Goal: Book appointment/travel/reservation

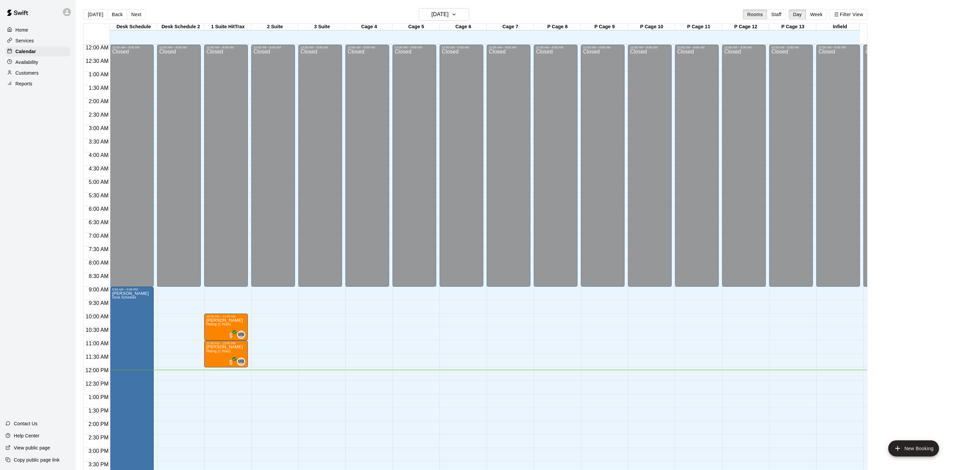
scroll to position [193, 0]
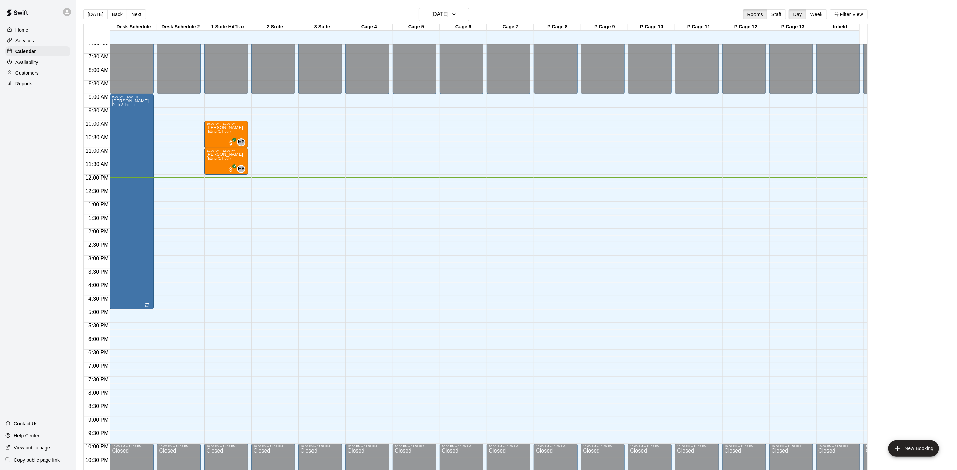
click at [520, 209] on div "12:00 AM – 9:00 AM Closed 10:00 PM – 11:59 PM Closed" at bounding box center [509, 175] width 44 height 646
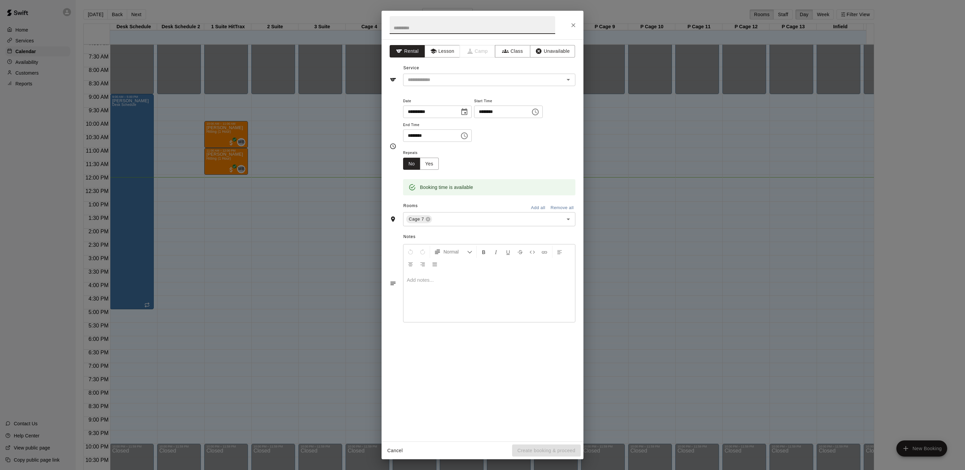
click at [573, 23] on icon "Close" at bounding box center [573, 25] width 7 height 7
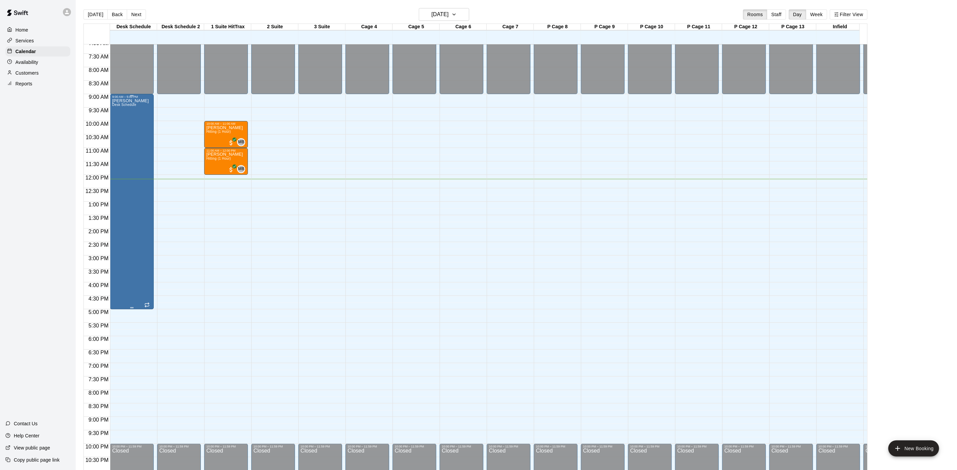
click at [123, 128] on div "[PERSON_NAME] Desk Schedule" at bounding box center [130, 334] width 37 height 470
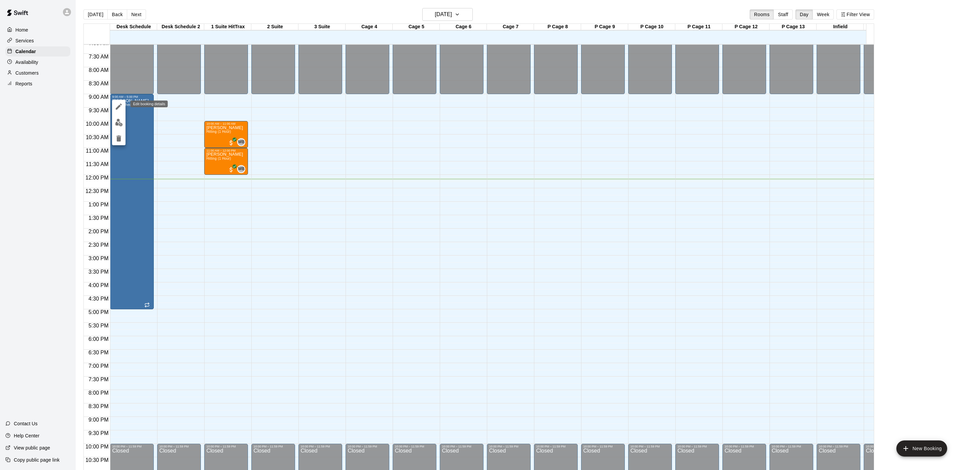
click at [120, 105] on icon "edit" at bounding box center [119, 107] width 8 height 8
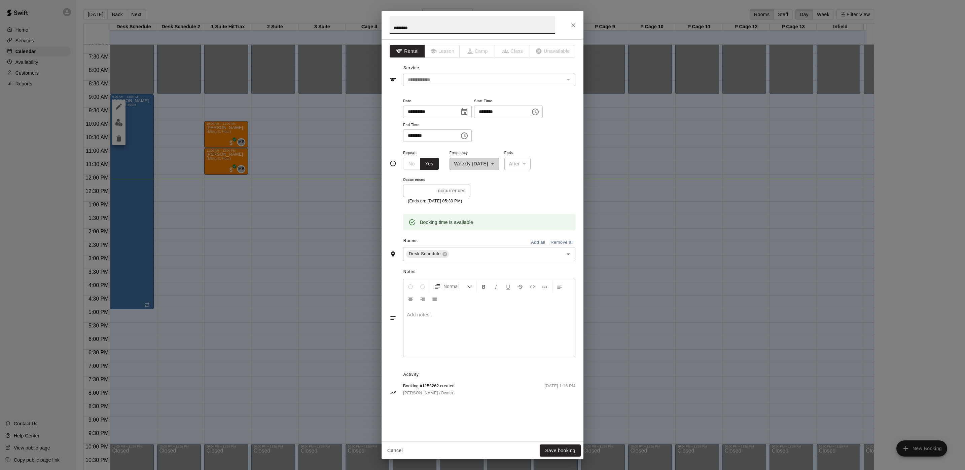
click at [410, 138] on input "********" at bounding box center [429, 136] width 52 height 12
type input "********"
click at [554, 448] on button "Save booking" at bounding box center [560, 451] width 41 height 12
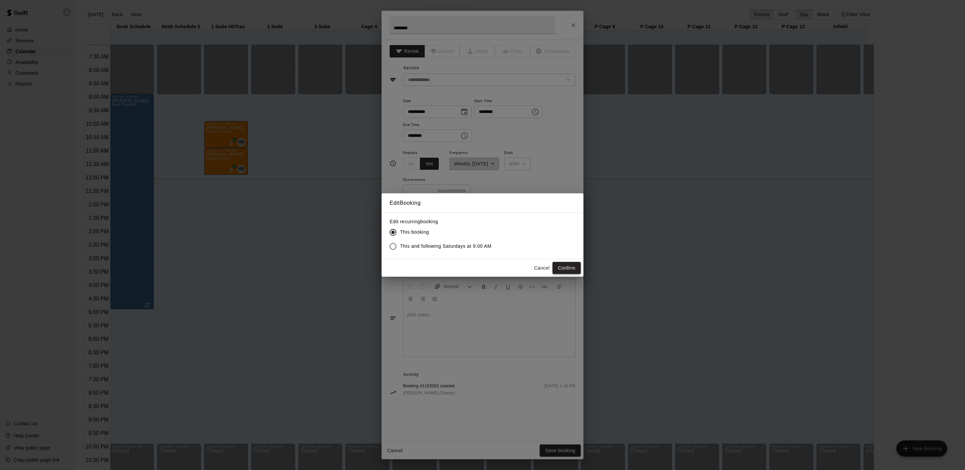
click at [573, 267] on button "Confirm" at bounding box center [567, 268] width 28 height 12
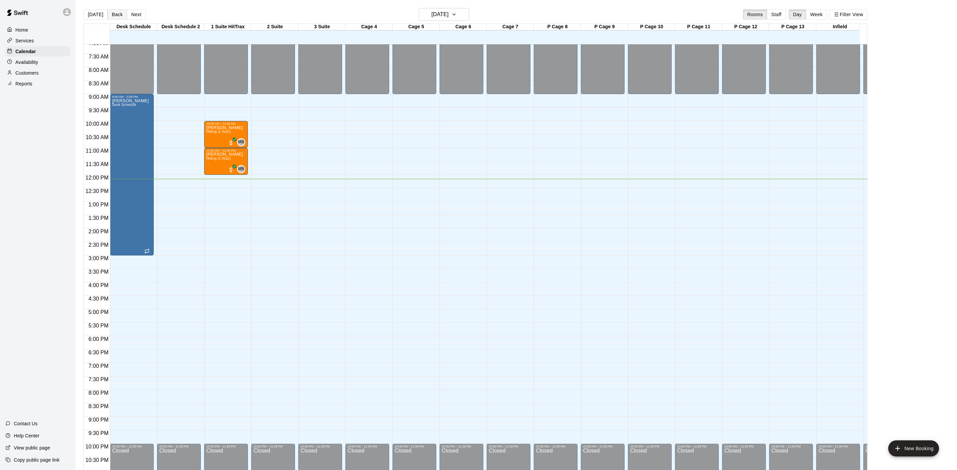
click at [109, 16] on button "Back" at bounding box center [117, 14] width 20 height 10
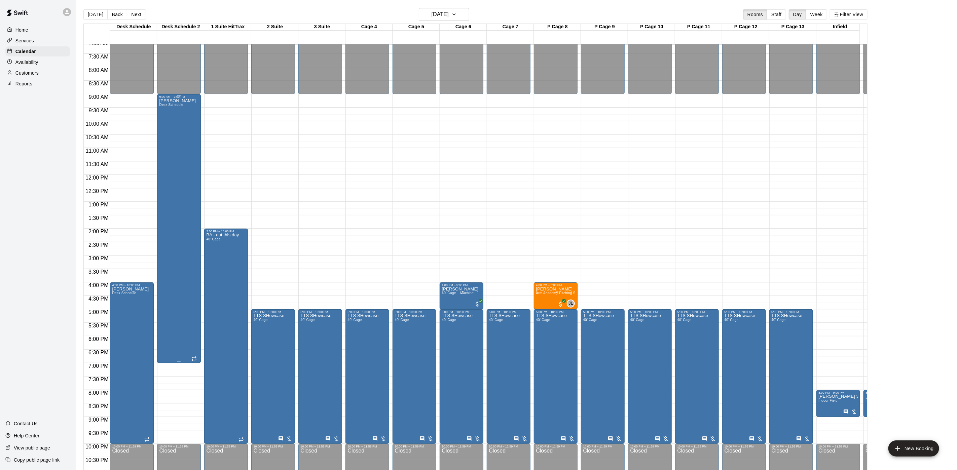
click at [174, 295] on div "[PERSON_NAME] Desk Schedule" at bounding box center [177, 334] width 37 height 470
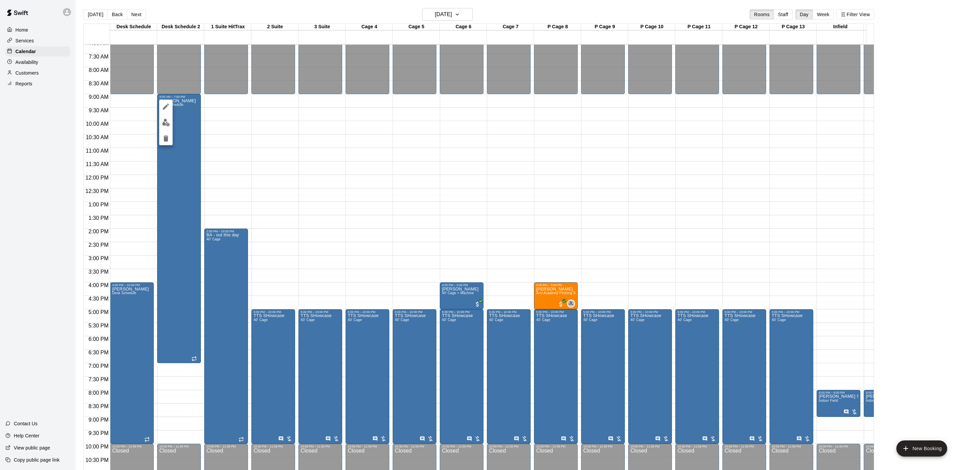
click at [223, 163] on div at bounding box center [482, 235] width 965 height 470
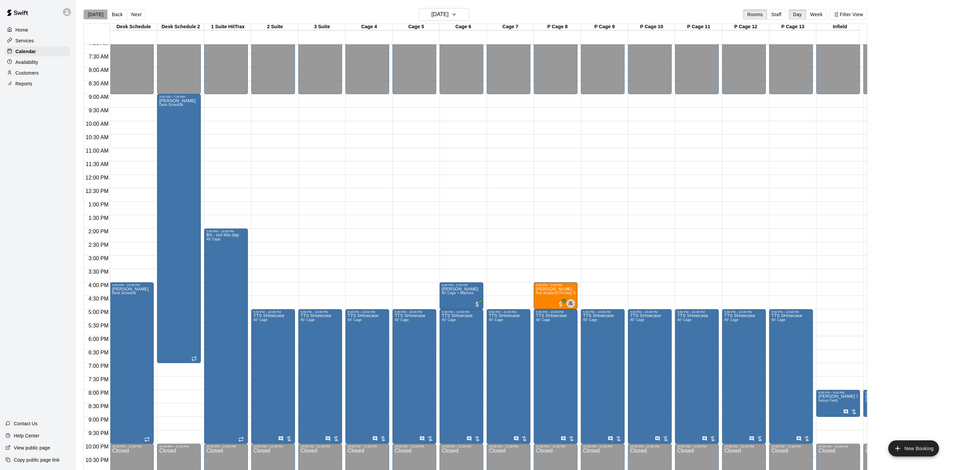
click at [100, 13] on button "[DATE]" at bounding box center [95, 14] width 24 height 10
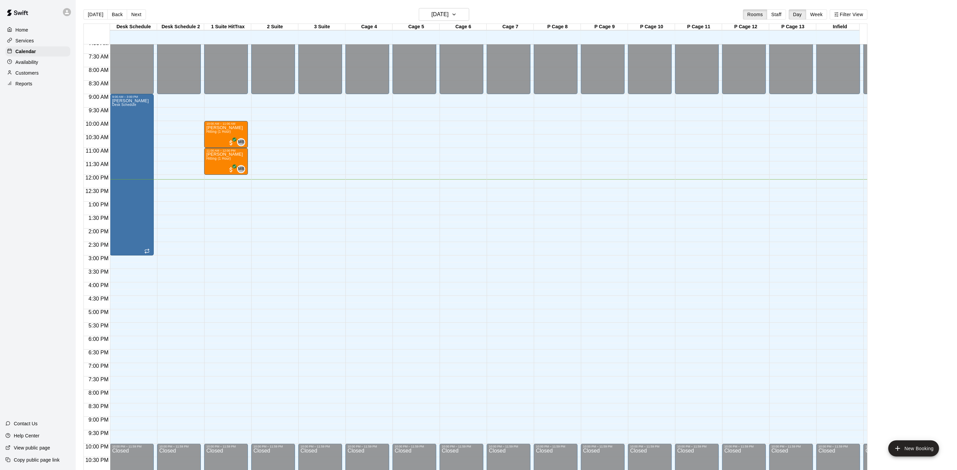
click at [136, 11] on button "Next" at bounding box center [136, 14] width 19 height 10
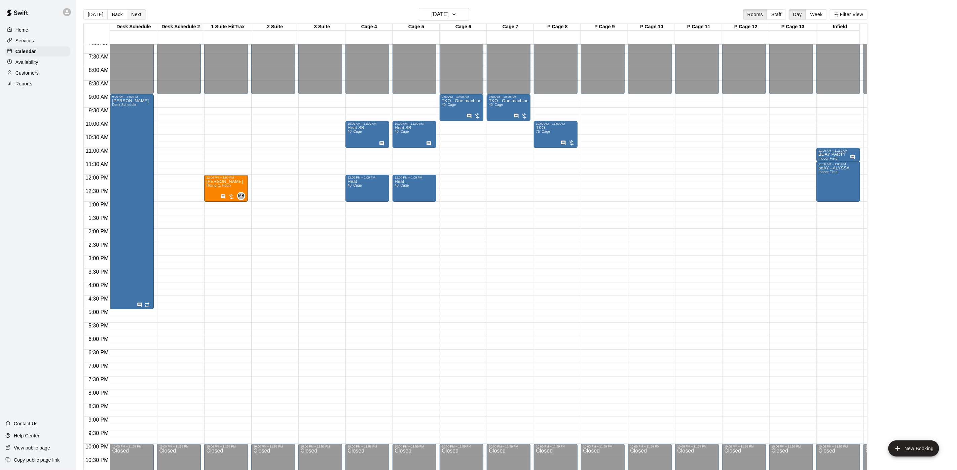
click at [130, 10] on button "Next" at bounding box center [136, 14] width 19 height 10
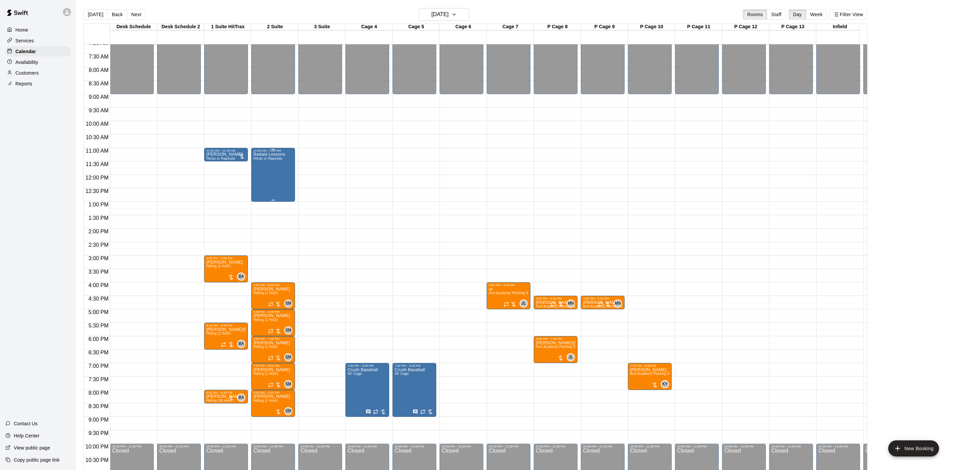
click at [272, 168] on div "Badala Lessons Hitrax or Rapsodo" at bounding box center [269, 387] width 32 height 470
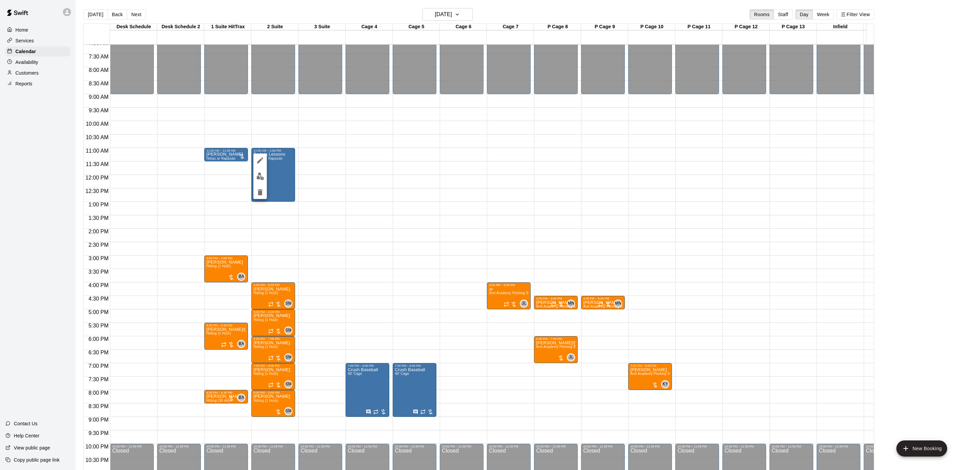
click at [372, 179] on div at bounding box center [482, 235] width 965 height 470
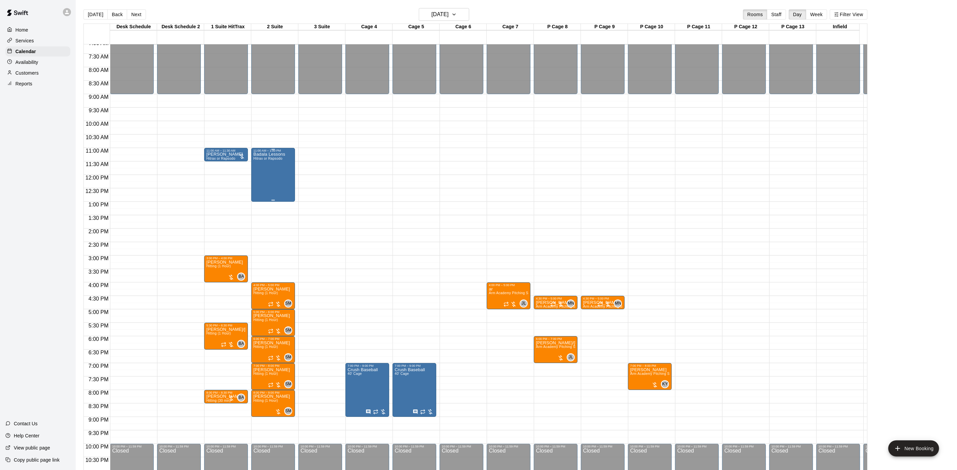
click at [288, 173] on div "Badala Lessons Hitrax or Rapsodo" at bounding box center [273, 387] width 40 height 470
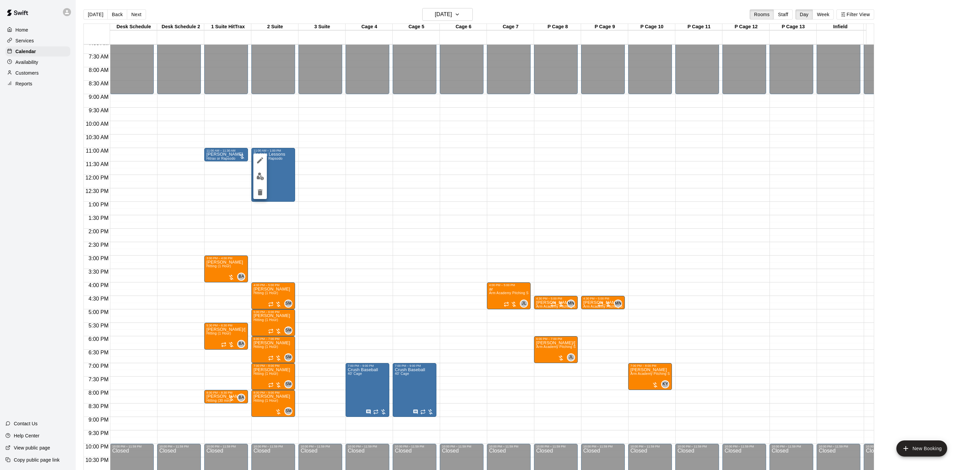
click at [254, 187] on div at bounding box center [482, 235] width 965 height 470
click at [258, 189] on icon "delete" at bounding box center [260, 192] width 8 height 8
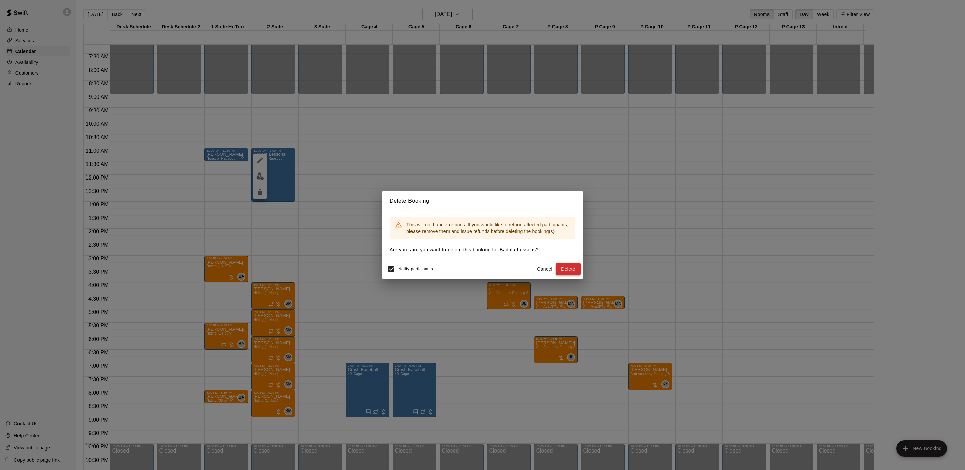
click at [571, 275] on button "Delete" at bounding box center [568, 269] width 25 height 12
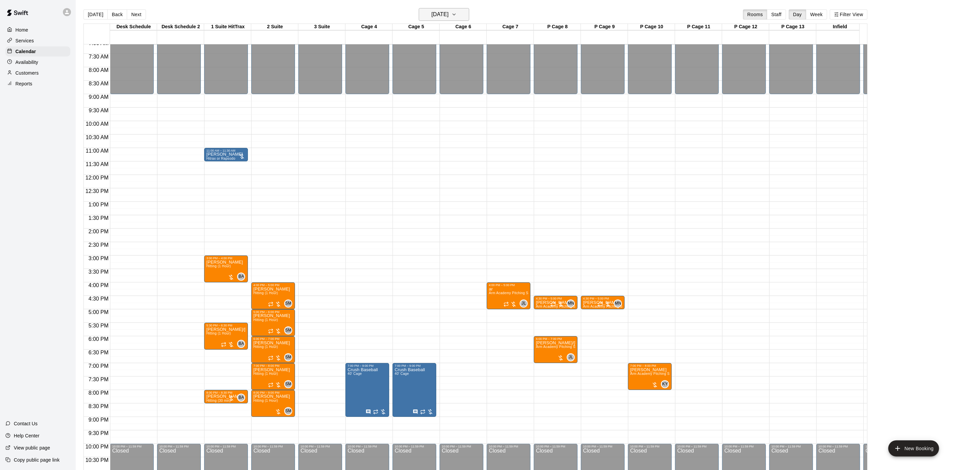
click at [464, 11] on button "[DATE]" at bounding box center [444, 14] width 50 height 13
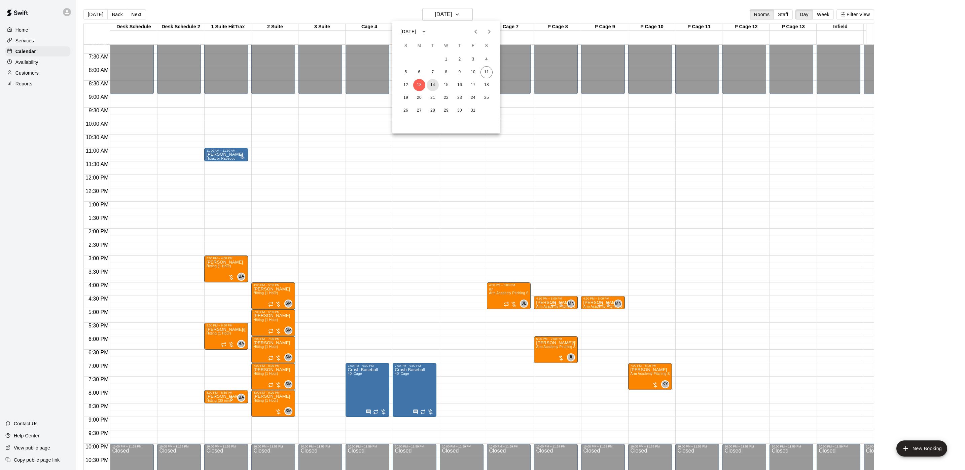
drag, startPoint x: 434, startPoint y: 89, endPoint x: 545, endPoint y: 89, distance: 110.1
click at [435, 88] on button "14" at bounding box center [433, 85] width 12 height 12
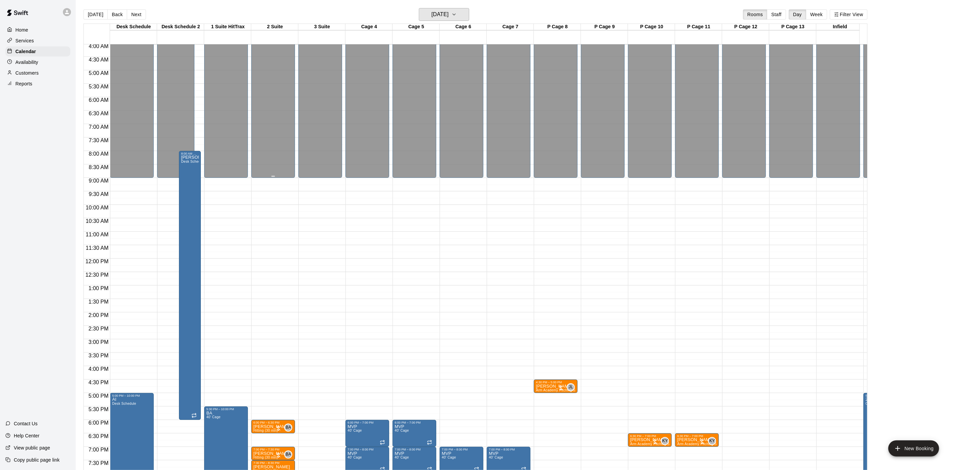
scroll to position [69, 0]
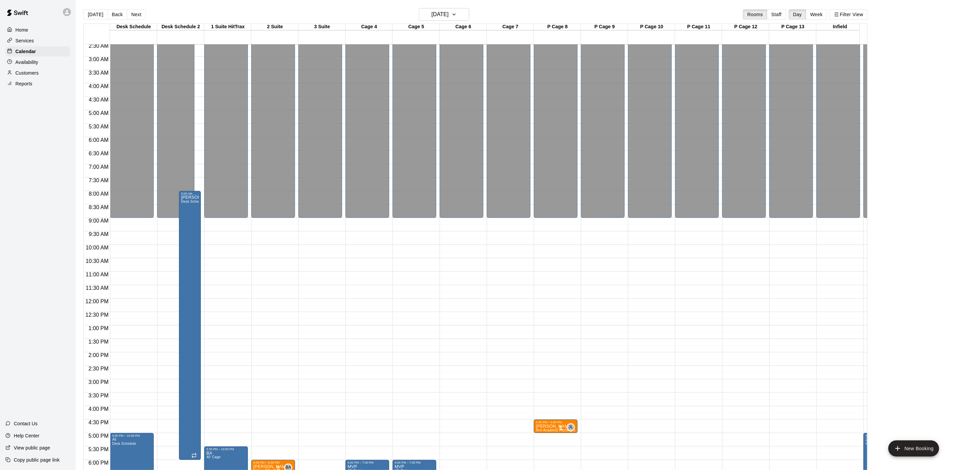
drag, startPoint x: 137, startPoint y: 10, endPoint x: 146, endPoint y: 12, distance: 9.4
click at [137, 9] on button "Next" at bounding box center [136, 14] width 19 height 10
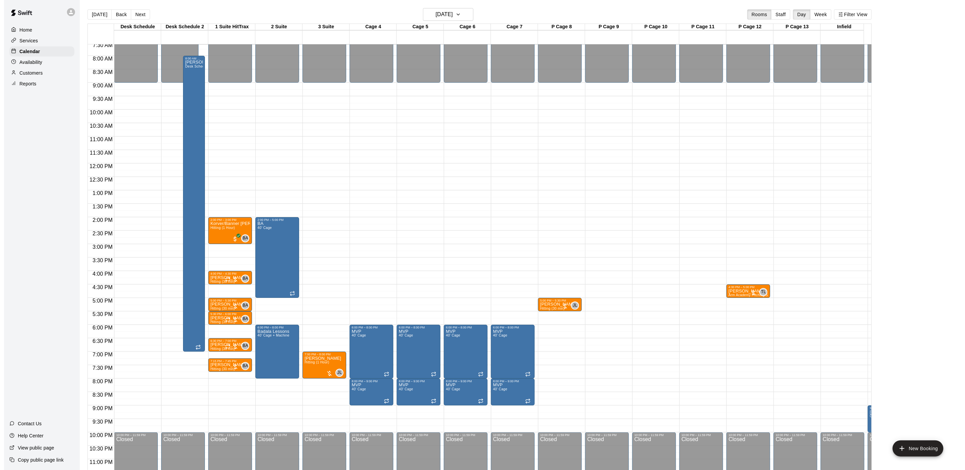
scroll to position [220, 0]
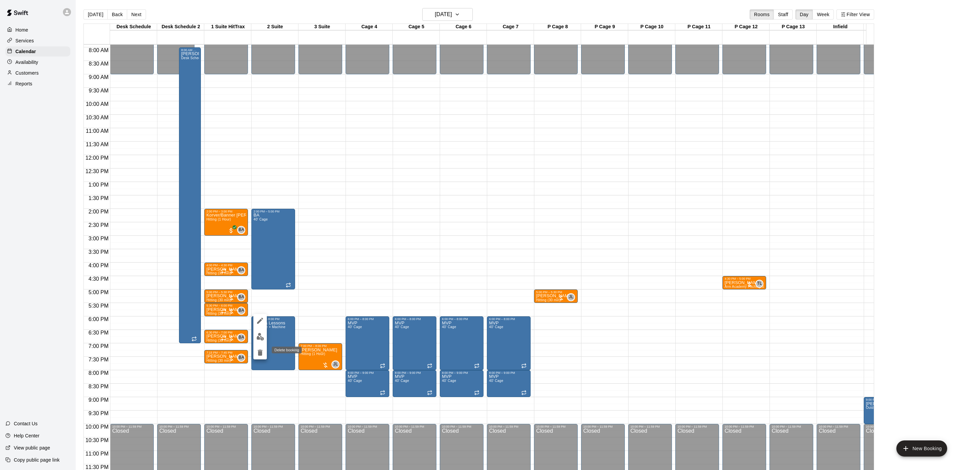
click at [265, 353] on button "delete" at bounding box center [259, 352] width 13 height 13
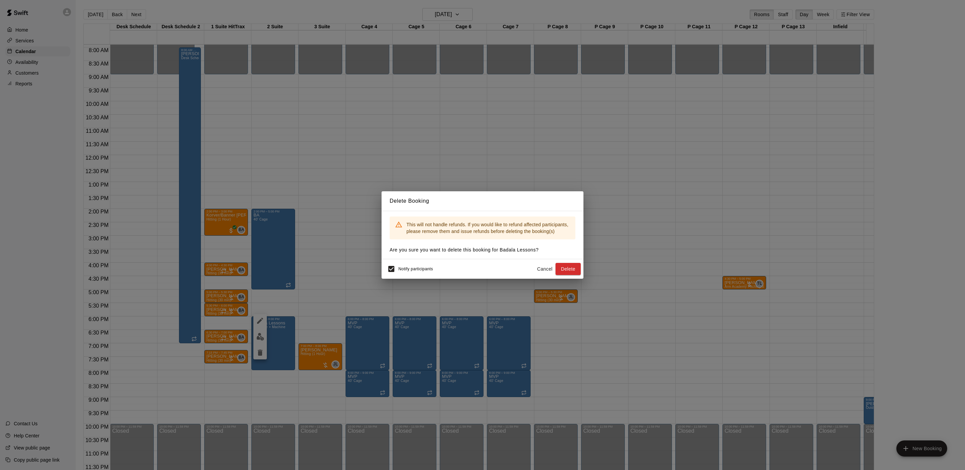
click at [559, 270] on button "Delete" at bounding box center [568, 269] width 25 height 12
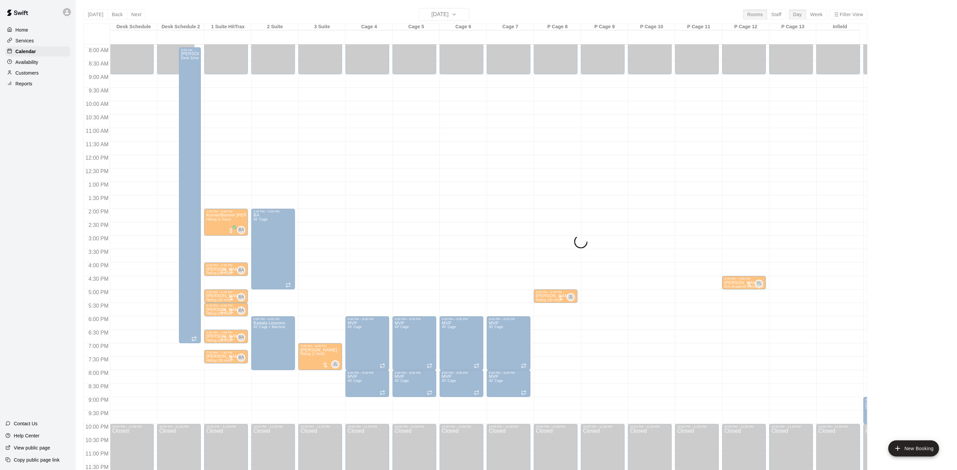
click at [453, 14] on div "[DATE] Back [DATE][DATE] Rooms Staff Day Week Filter View Desk Schedule 15 Wed …" at bounding box center [475, 243] width 784 height 470
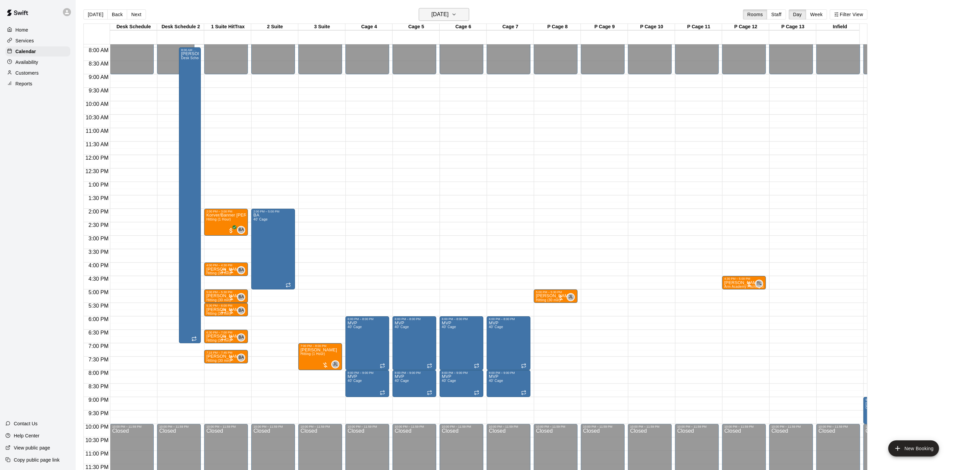
click at [449, 14] on h6 "[DATE]" at bounding box center [440, 14] width 17 height 9
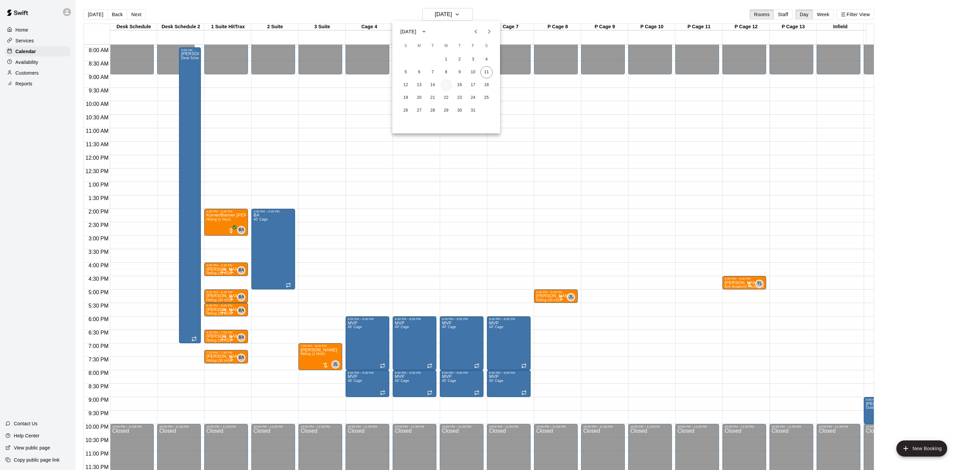
click at [447, 83] on button "15" at bounding box center [446, 85] width 12 height 12
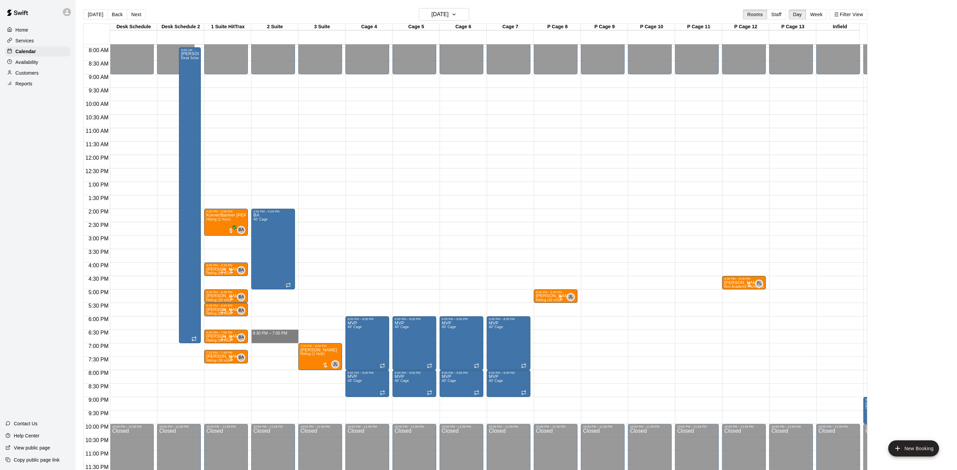
drag, startPoint x: 274, startPoint y: 326, endPoint x: 275, endPoint y: 329, distance: 3.5
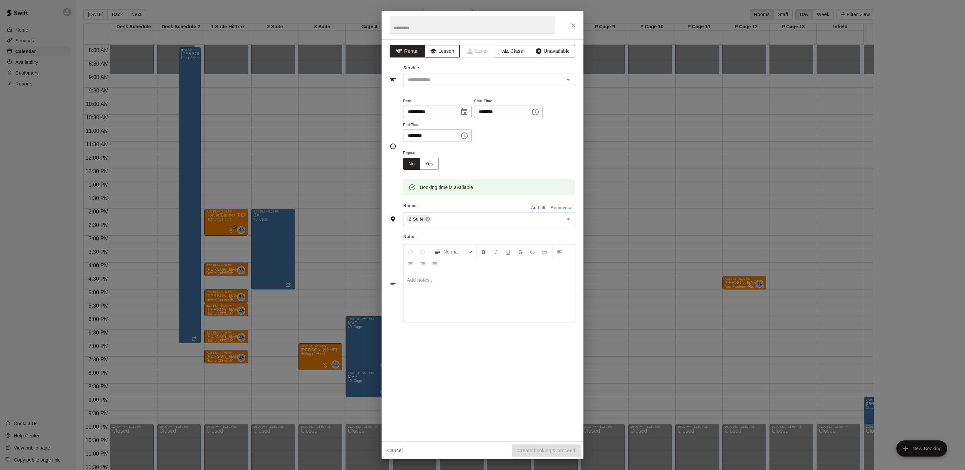
drag, startPoint x: 454, startPoint y: 59, endPoint x: 449, endPoint y: 51, distance: 9.1
click at [452, 57] on div "**********" at bounding box center [483, 240] width 202 height 403
click at [449, 51] on button "Lesson" at bounding box center [442, 51] width 35 height 12
click at [447, 72] on div "Service ​" at bounding box center [483, 74] width 186 height 23
click at [446, 83] on input "text" at bounding box center [479, 80] width 148 height 8
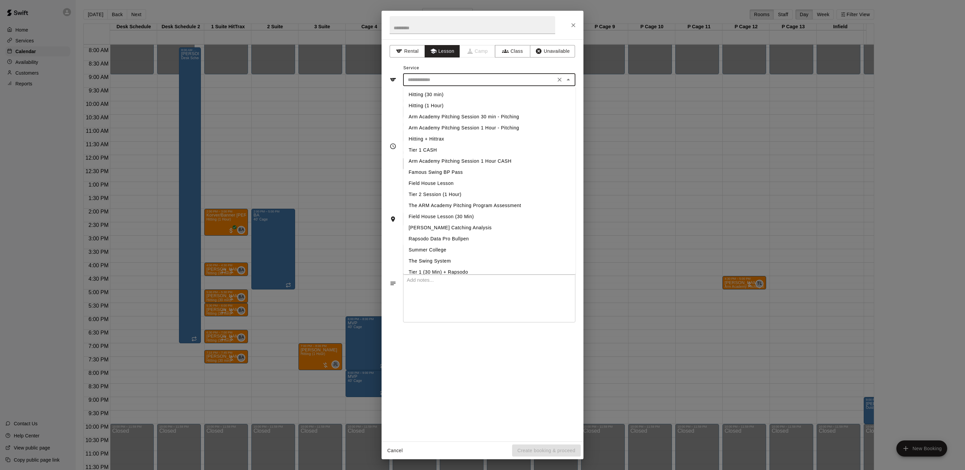
click at [441, 94] on li "Hitting (30 min)" at bounding box center [490, 94] width 172 height 11
type input "**********"
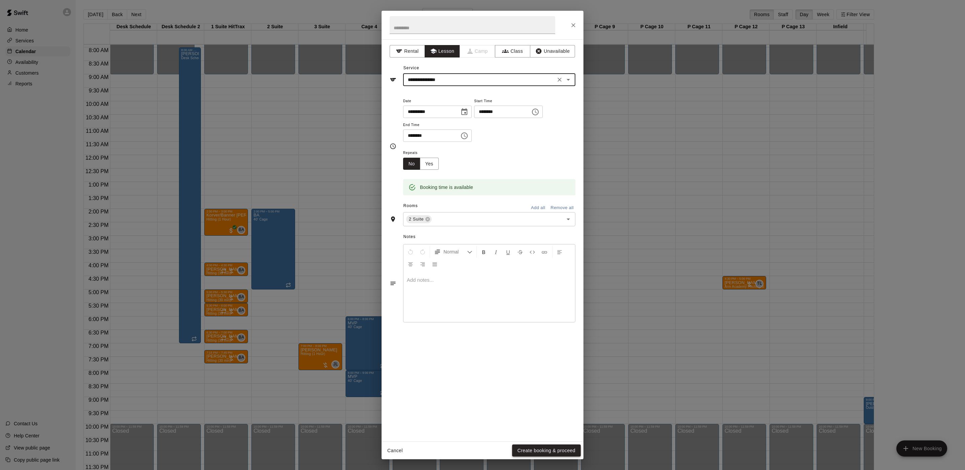
click at [558, 448] on button "Create booking & proceed" at bounding box center [546, 451] width 69 height 12
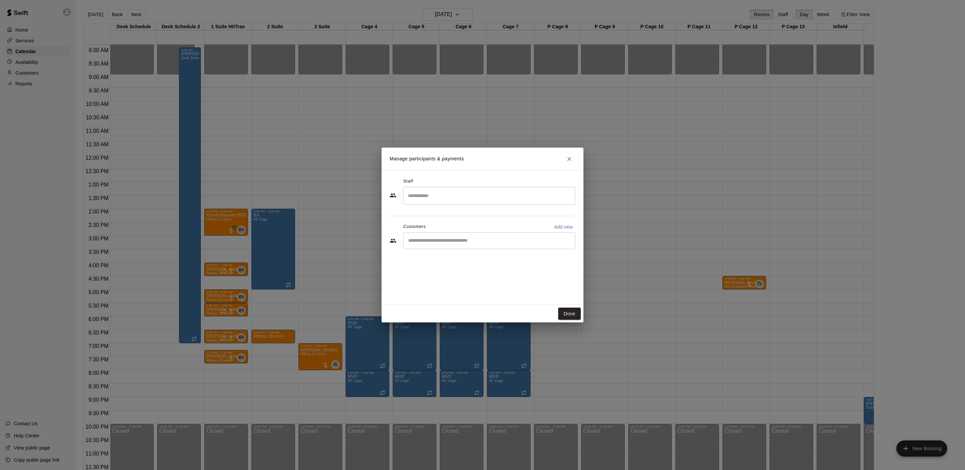
click at [447, 185] on div "Staff" at bounding box center [483, 181] width 186 height 11
click at [452, 202] on input "Search staff" at bounding box center [489, 196] width 166 height 12
click at [482, 209] on li "[PERSON_NAME] Staff" at bounding box center [489, 216] width 165 height 23
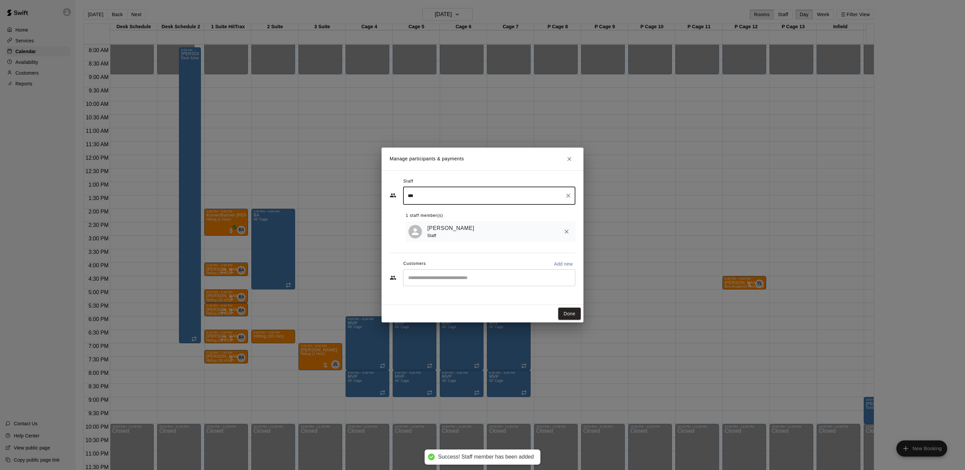
drag, startPoint x: 495, startPoint y: 275, endPoint x: 490, endPoint y: 272, distance: 5.9
click at [490, 272] on div "​" at bounding box center [489, 278] width 172 height 17
type input "***"
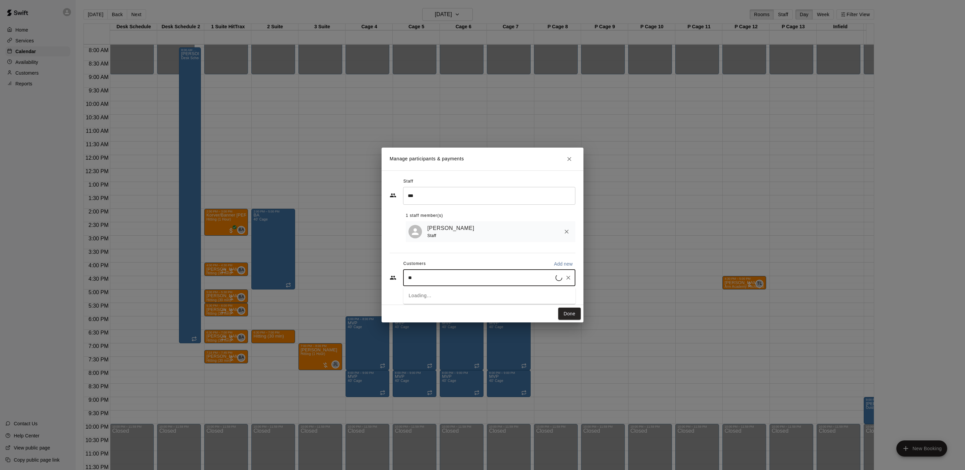
type input "***"
click at [504, 313] on div "[PERSON_NAME] [EMAIL_ADDRESS][DOMAIN_NAME]" at bounding box center [496, 320] width 148 height 14
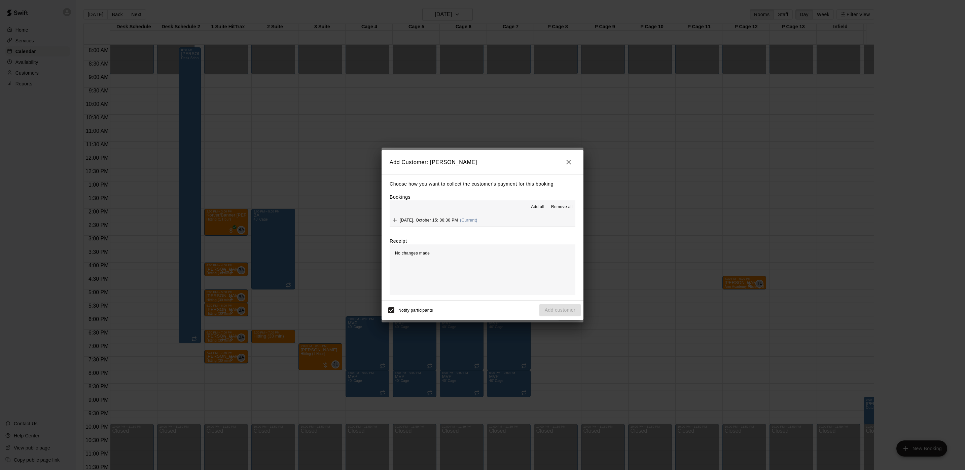
click at [516, 224] on button "[DATE], October 15: 06:30 PM (Current)" at bounding box center [483, 220] width 186 height 12
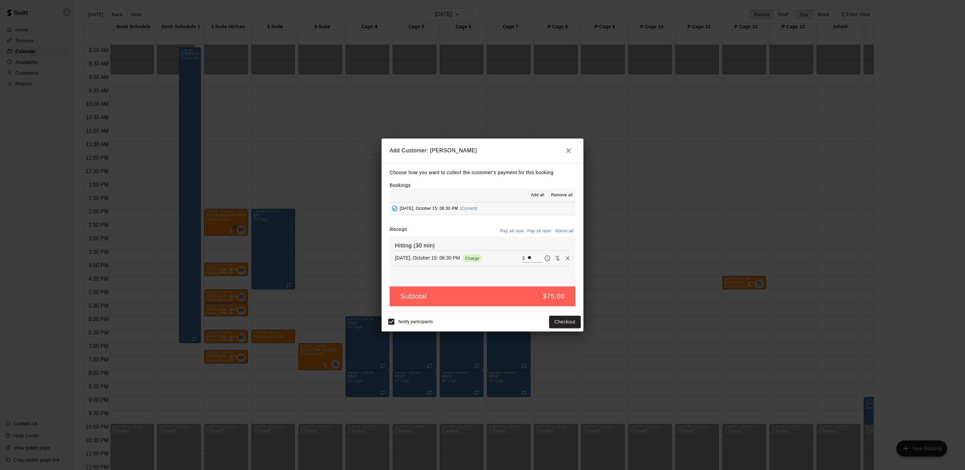
click at [530, 233] on button "Pay all later" at bounding box center [540, 231] width 28 height 10
click at [566, 324] on button "Add customer" at bounding box center [559, 322] width 41 height 12
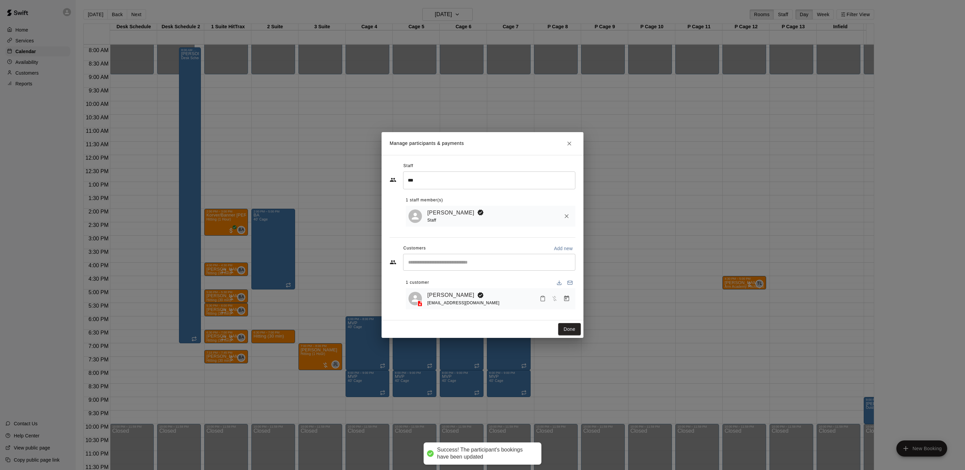
click at [567, 325] on button "Done" at bounding box center [569, 329] width 23 height 12
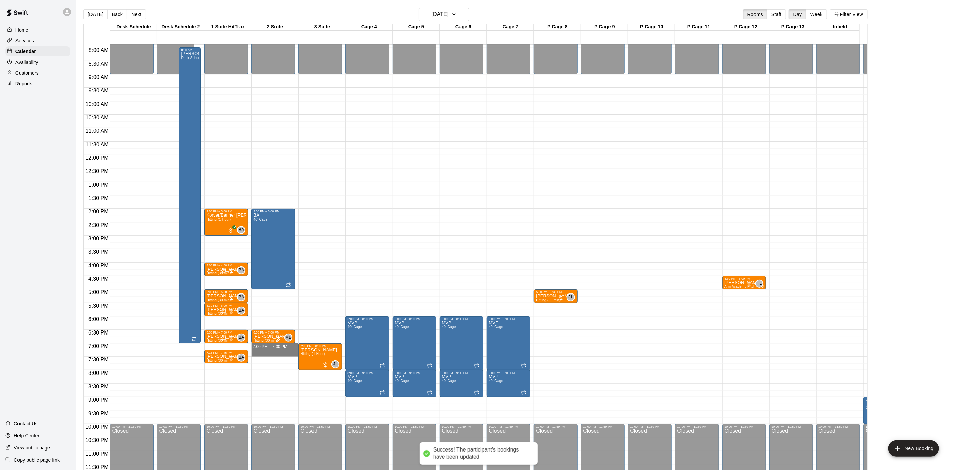
drag, startPoint x: 276, startPoint y: 336, endPoint x: 277, endPoint y: 346, distance: 10.1
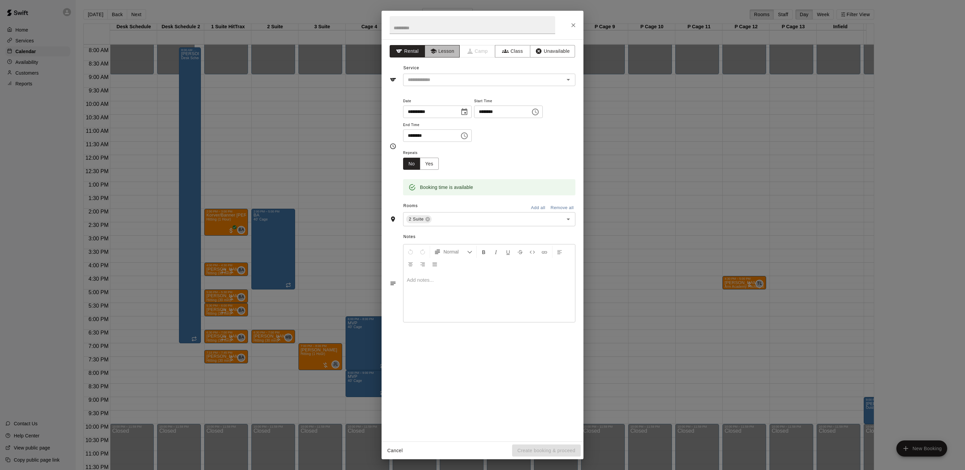
click at [445, 49] on button "Lesson" at bounding box center [442, 51] width 35 height 12
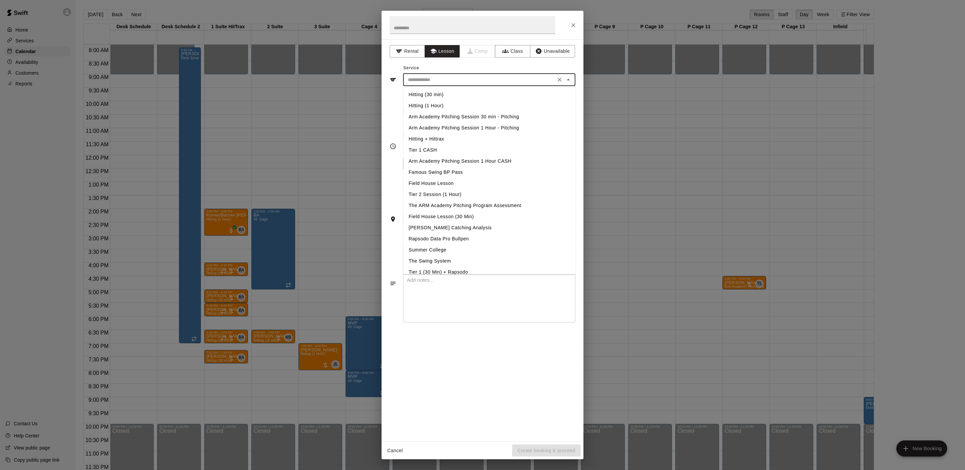
drag, startPoint x: 430, startPoint y: 79, endPoint x: 421, endPoint y: 79, distance: 9.1
click at [430, 77] on input "text" at bounding box center [479, 80] width 148 height 8
click at [433, 93] on li "Hitting (30 min)" at bounding box center [490, 94] width 172 height 11
type input "**********"
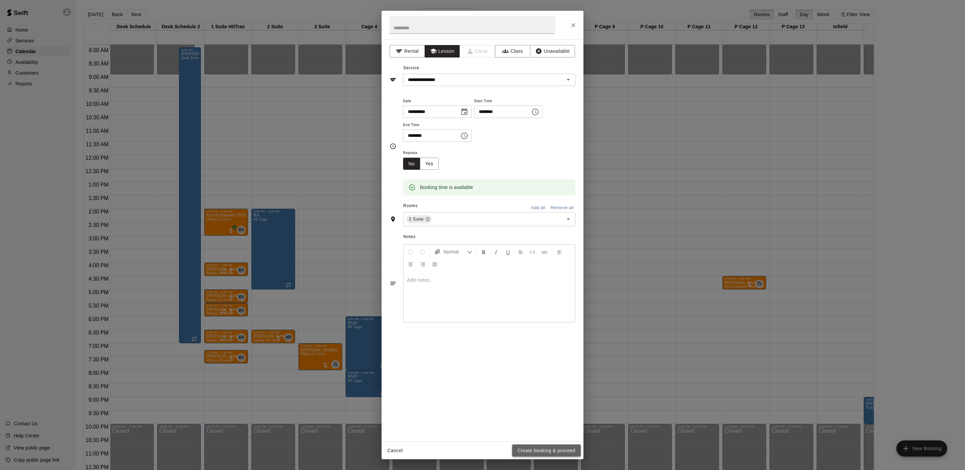
click at [571, 452] on button "Create booking & proceed" at bounding box center [546, 451] width 69 height 12
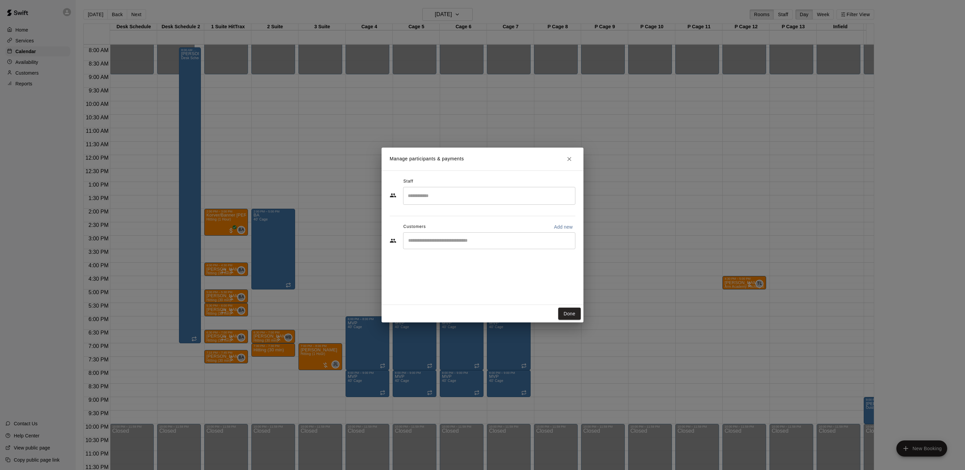
click at [476, 201] on input "Search staff" at bounding box center [489, 196] width 166 height 12
click at [467, 213] on div "[PERSON_NAME] Staff" at bounding box center [495, 218] width 142 height 13
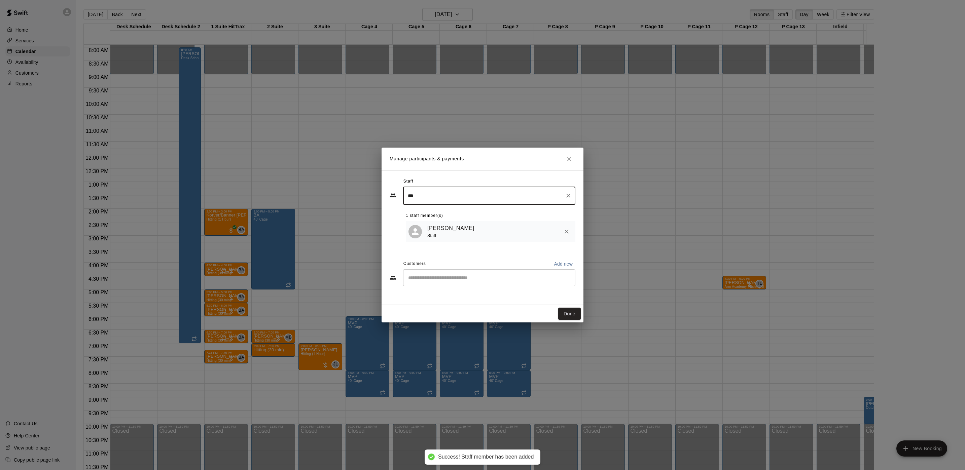
type input "***"
click at [457, 270] on div "Customers Add new" at bounding box center [483, 264] width 186 height 11
click at [457, 272] on div "​" at bounding box center [489, 278] width 172 height 17
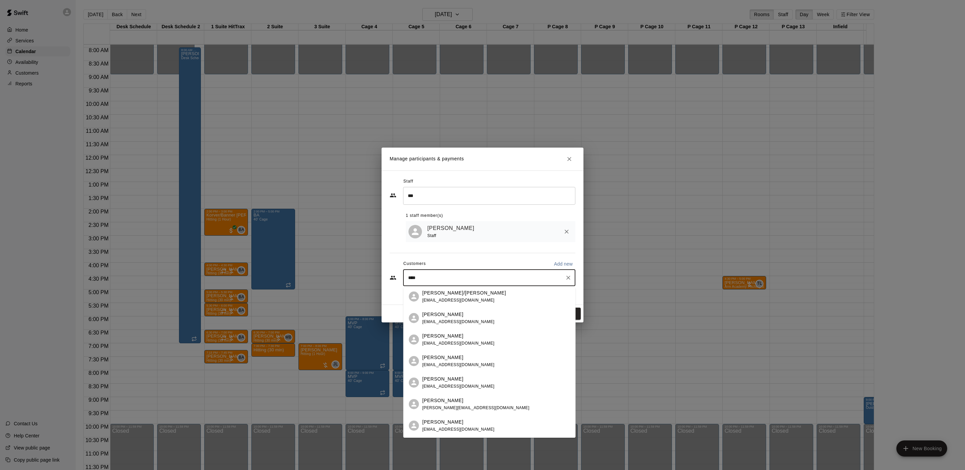
scroll to position [0, 0]
type input "*"
type input "******"
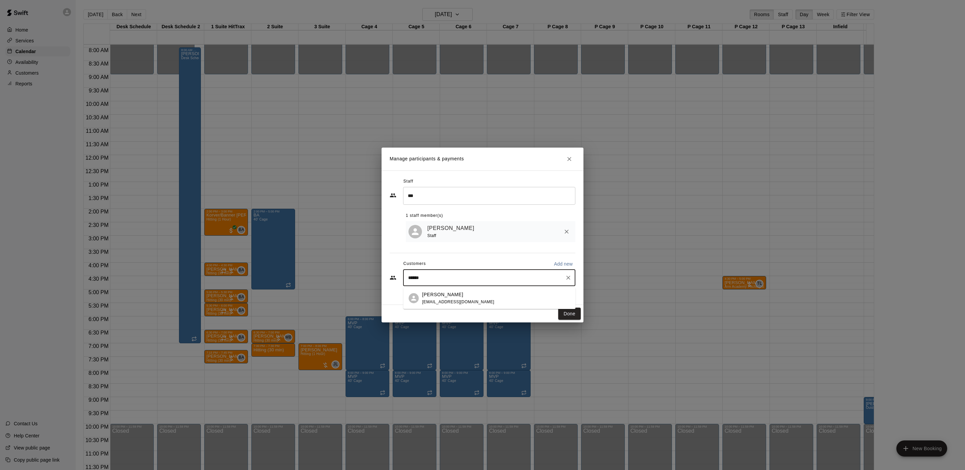
click at [449, 297] on div "[PERSON_NAME]" at bounding box center [458, 294] width 72 height 7
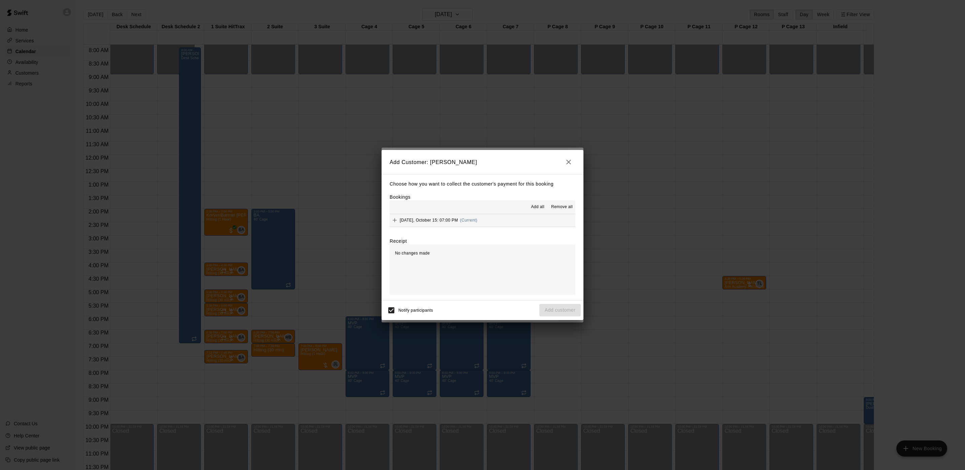
click at [512, 214] on button "[DATE], October 15: 07:00 PM (Current)" at bounding box center [483, 220] width 186 height 12
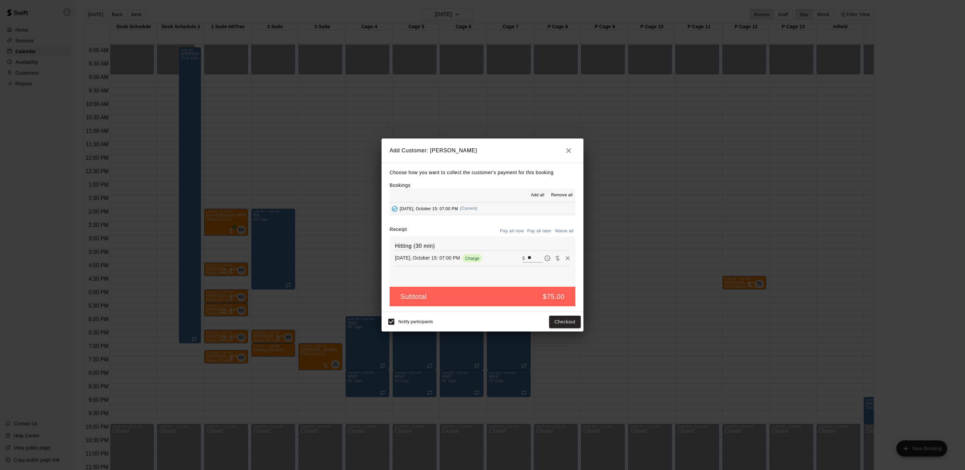
click at [528, 229] on button "Pay all later" at bounding box center [540, 231] width 28 height 10
click at [567, 320] on button "Add customer" at bounding box center [559, 322] width 41 height 12
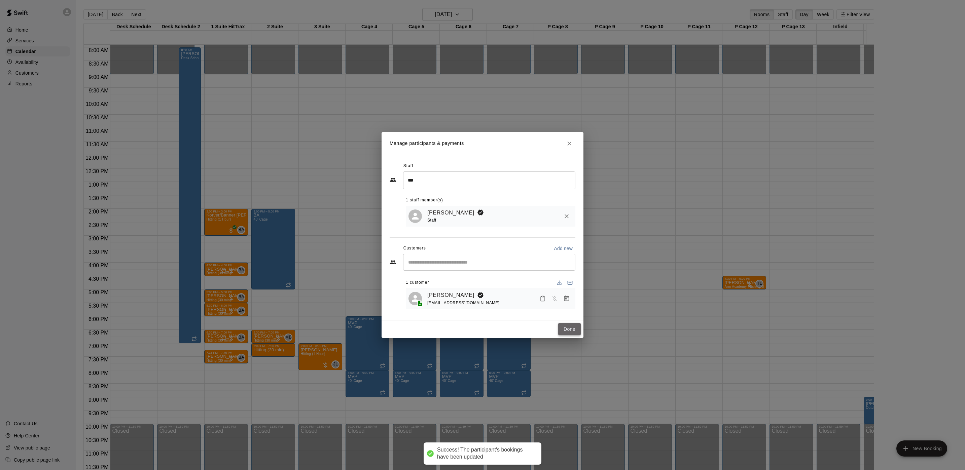
click at [572, 332] on button "Done" at bounding box center [569, 329] width 23 height 12
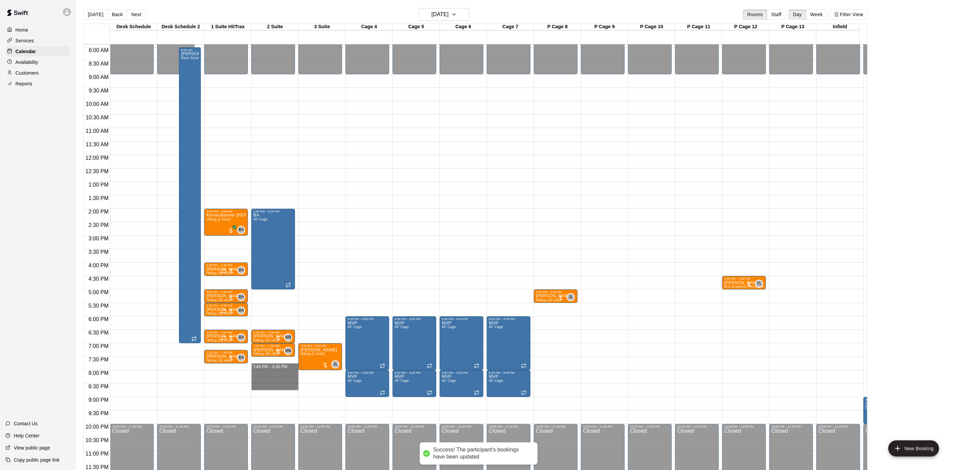
drag, startPoint x: 279, startPoint y: 355, endPoint x: 281, endPoint y: 377, distance: 22.3
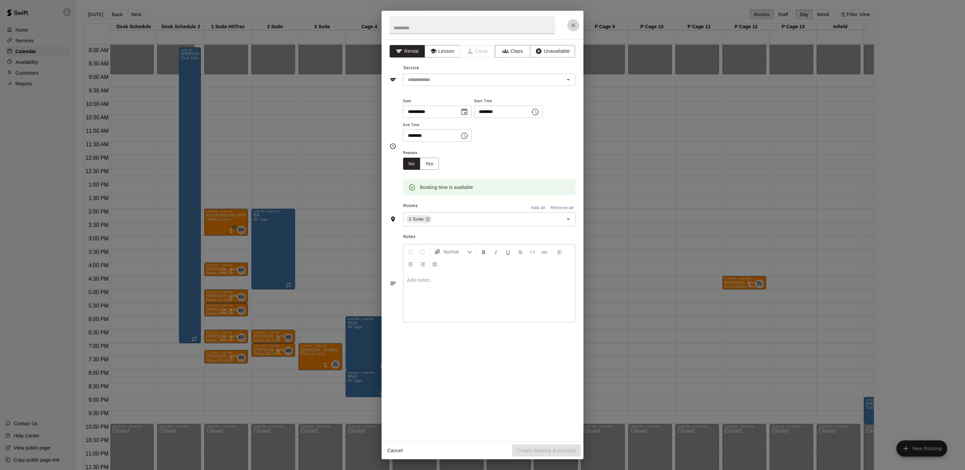
click at [573, 21] on button "Close" at bounding box center [573, 25] width 12 height 12
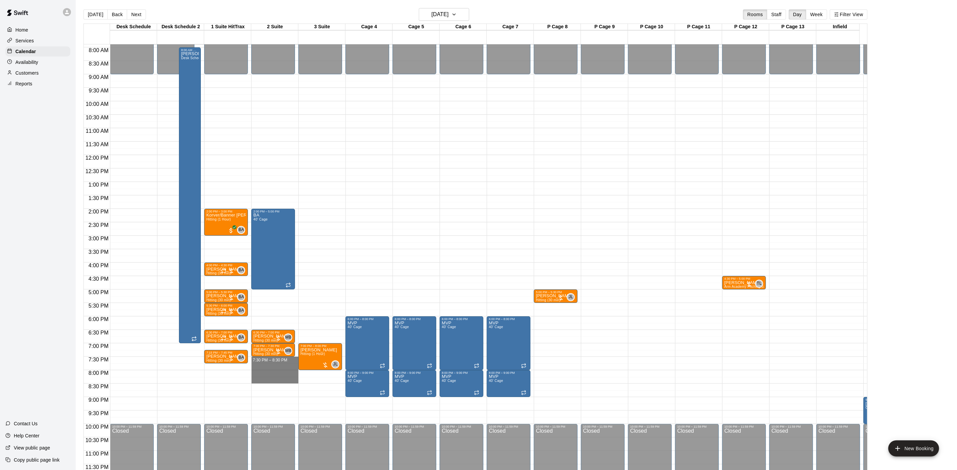
drag, startPoint x: 287, startPoint y: 351, endPoint x: 288, endPoint y: 373, distance: 21.6
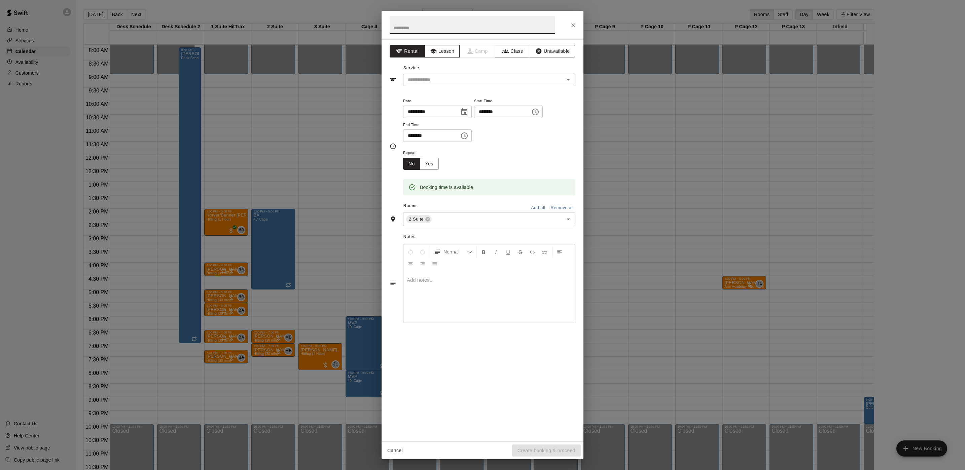
click at [447, 51] on button "Lesson" at bounding box center [442, 51] width 35 height 12
drag, startPoint x: 451, startPoint y: 76, endPoint x: 454, endPoint y: 80, distance: 4.7
click at [451, 77] on input "text" at bounding box center [479, 80] width 148 height 8
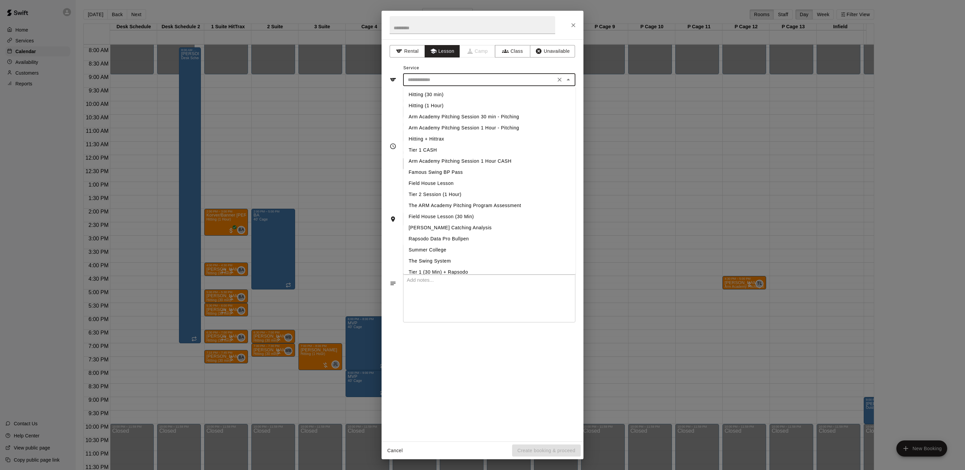
click at [440, 106] on li "Hitting (1 Hour)" at bounding box center [490, 105] width 172 height 11
type input "**********"
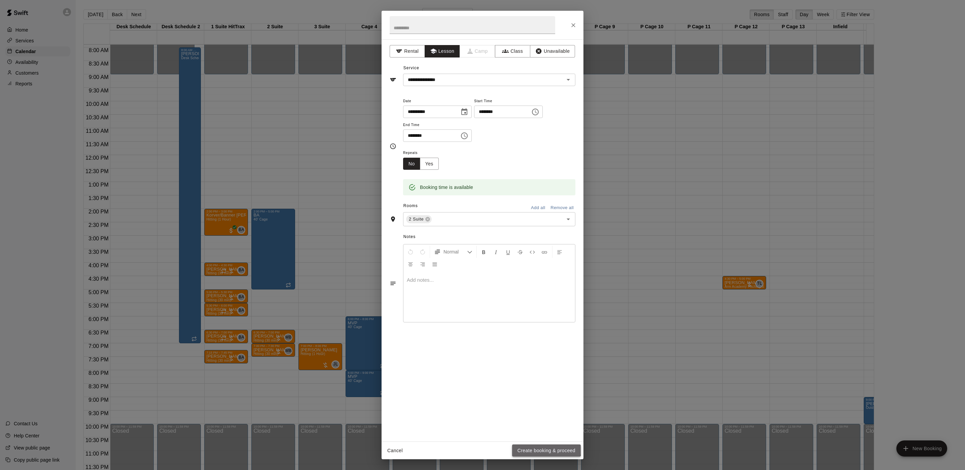
click at [542, 447] on button "Create booking & proceed" at bounding box center [546, 451] width 69 height 12
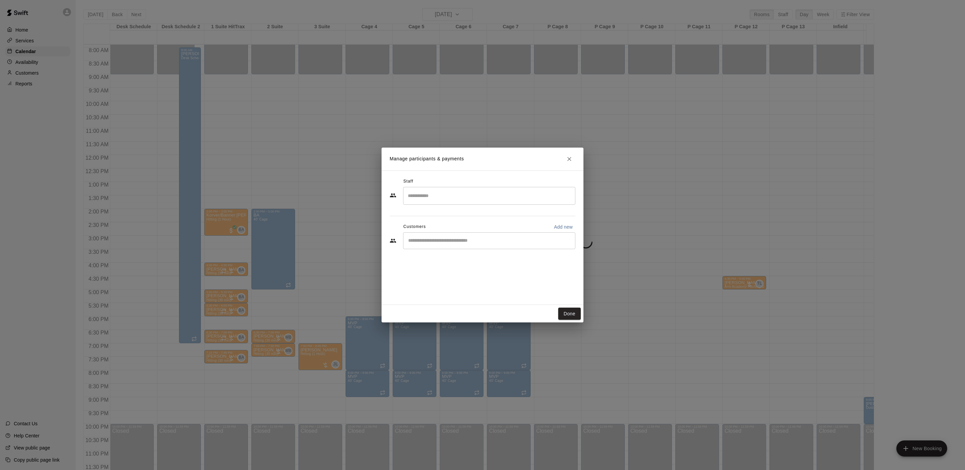
click at [531, 205] on div "​" at bounding box center [489, 196] width 172 height 18
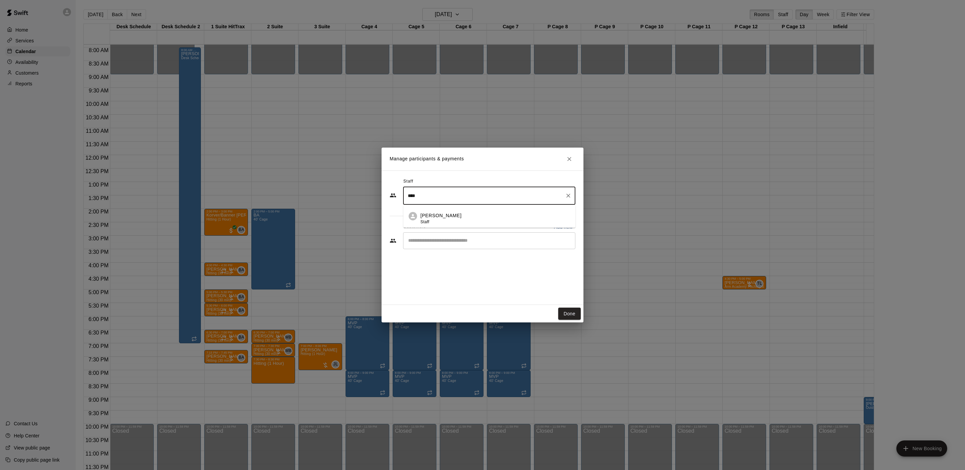
click at [535, 205] on li "[PERSON_NAME] Staff" at bounding box center [490, 216] width 172 height 23
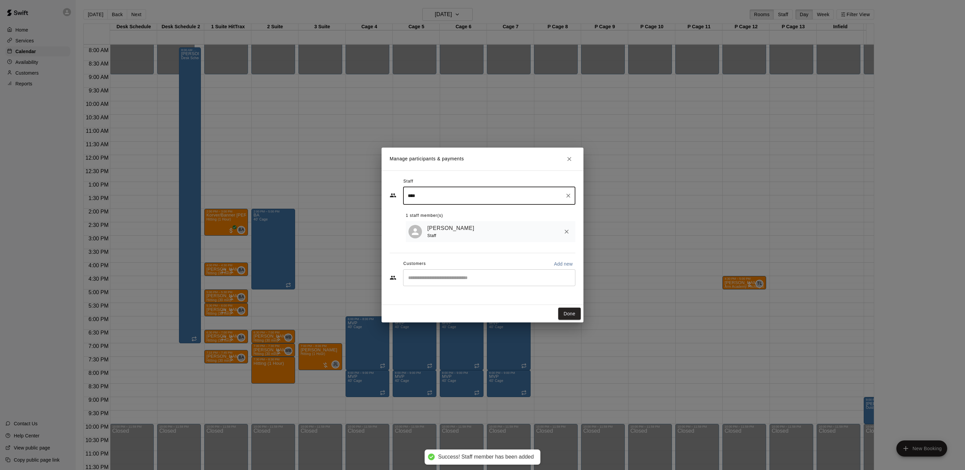
click at [498, 286] on div "​" at bounding box center [489, 278] width 172 height 17
type input "****"
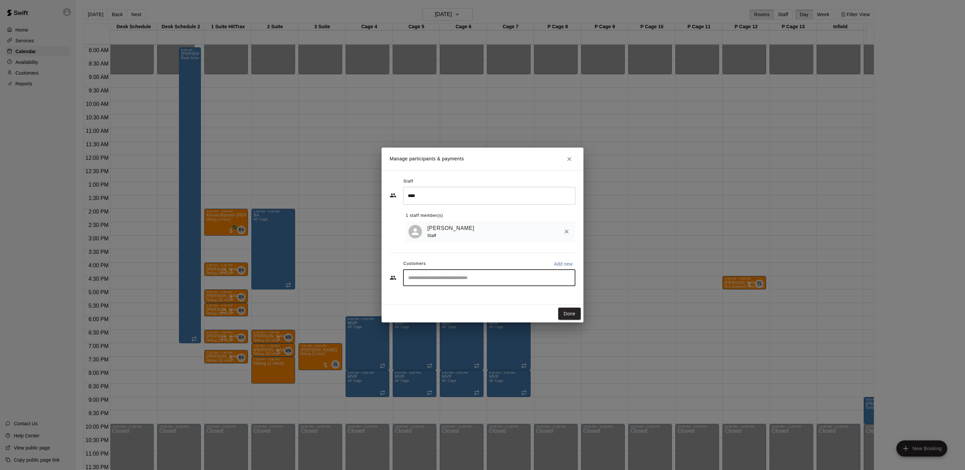
type input "*"
type input "****"
click at [491, 299] on div "[PERSON_NAME]/[PERSON_NAME] [EMAIL_ADDRESS][DOMAIN_NAME]" at bounding box center [496, 298] width 148 height 14
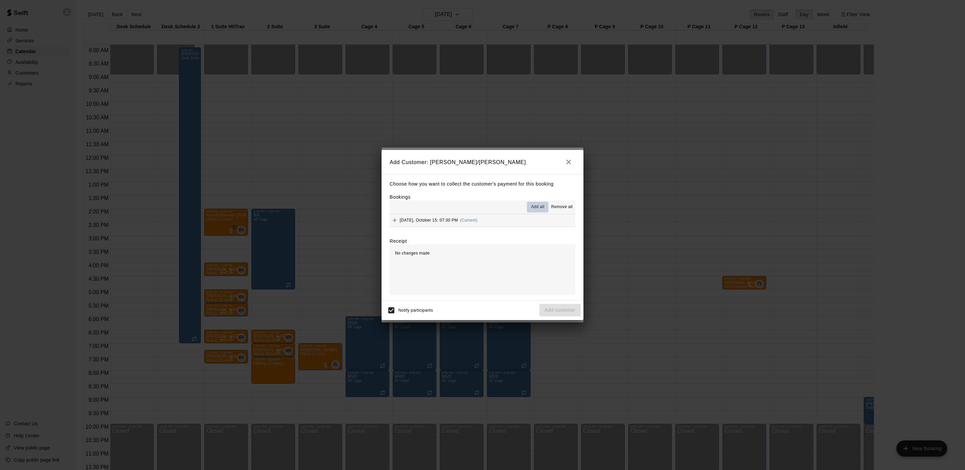
click at [540, 212] on button "Add all" at bounding box center [538, 207] width 22 height 11
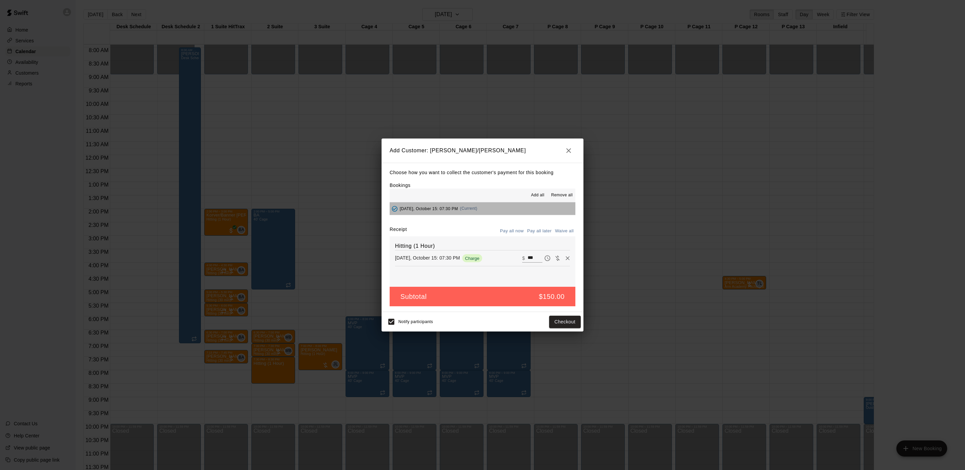
click at [537, 209] on button "[DATE], October 15: 07:30 PM (Current)" at bounding box center [483, 209] width 186 height 12
click at [546, 233] on button "Pay all later" at bounding box center [540, 231] width 28 height 10
click at [570, 323] on button "Add customer" at bounding box center [559, 322] width 41 height 12
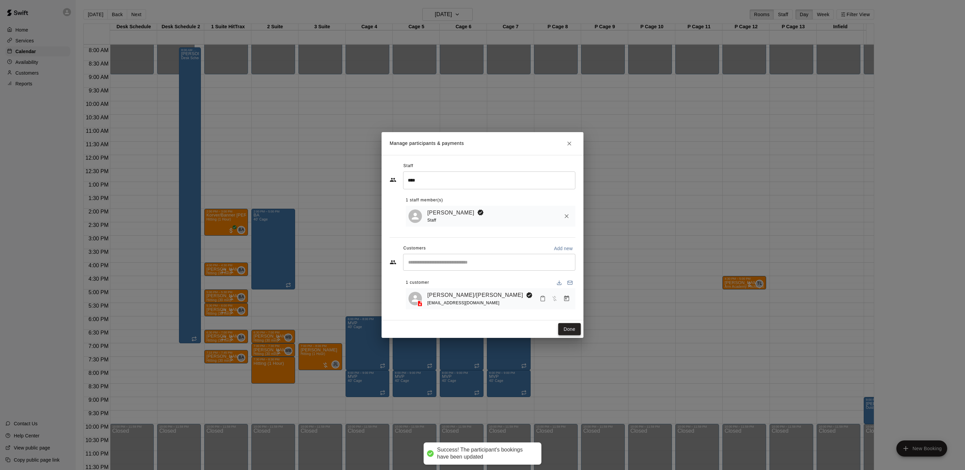
click at [571, 327] on button "Done" at bounding box center [569, 329] width 23 height 12
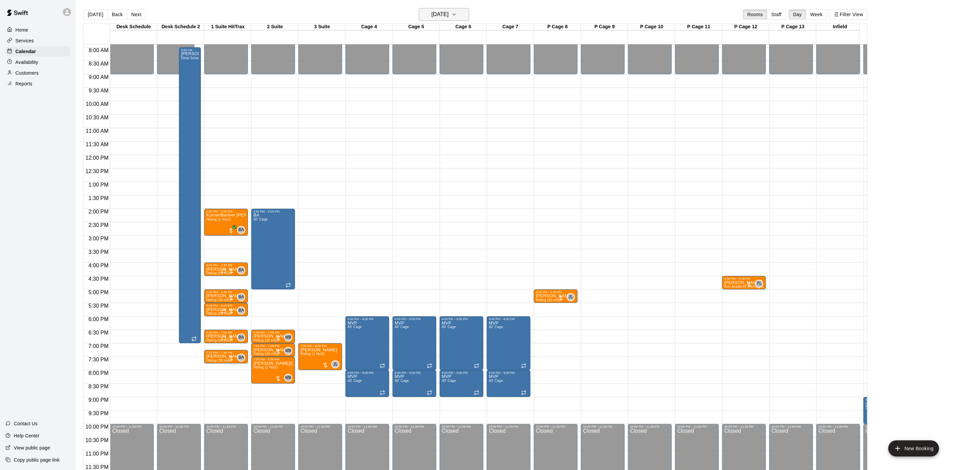
click at [449, 12] on h6 "[DATE]" at bounding box center [440, 14] width 17 height 9
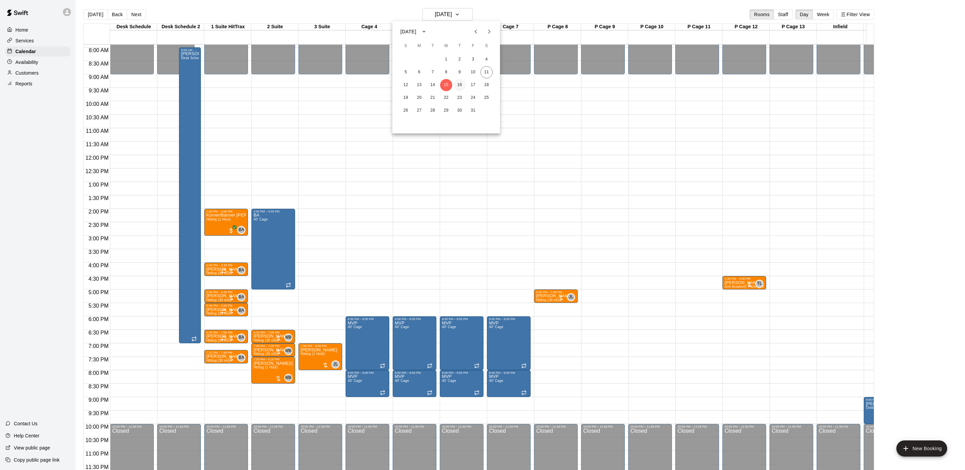
click at [462, 80] on button "16" at bounding box center [460, 85] width 12 height 12
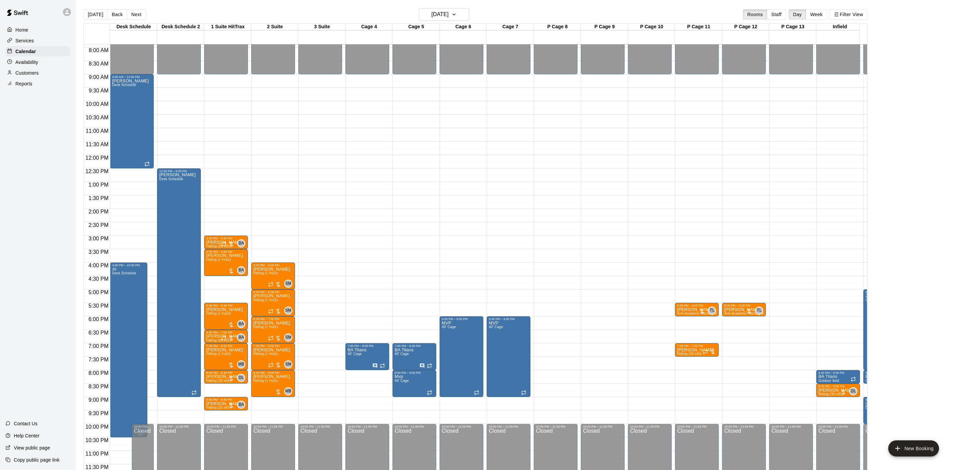
click at [137, 22] on div "[DATE] Back [DATE][DATE] Rooms Staff Day Week Filter View" at bounding box center [475, 15] width 784 height 15
click at [139, 10] on button "Next" at bounding box center [136, 14] width 19 height 10
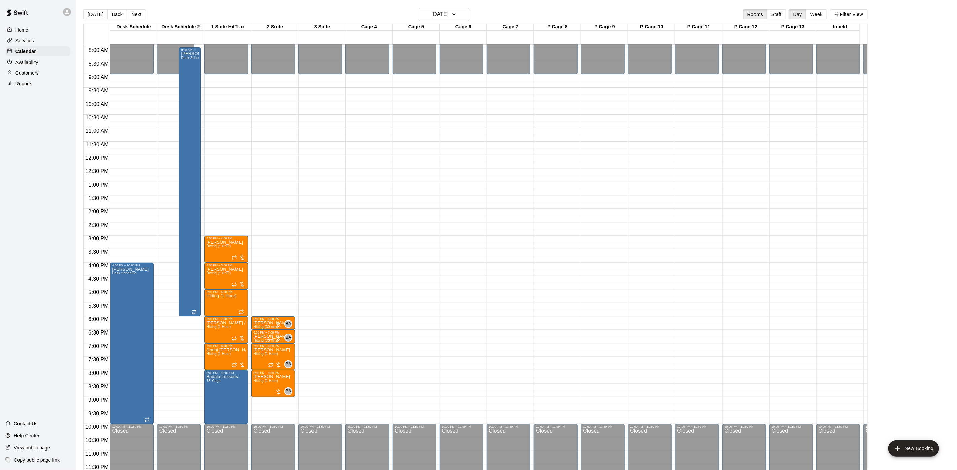
click at [139, 13] on button "Next" at bounding box center [136, 14] width 19 height 10
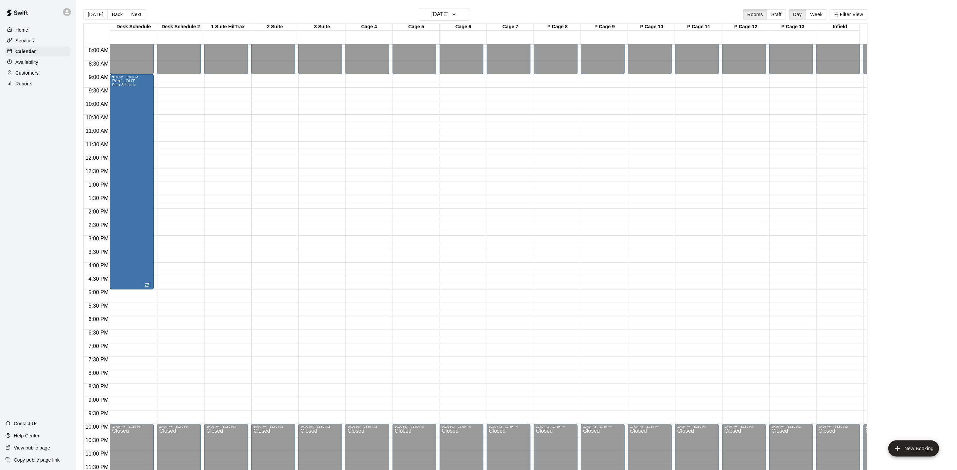
click at [140, 12] on button "Next" at bounding box center [136, 14] width 19 height 10
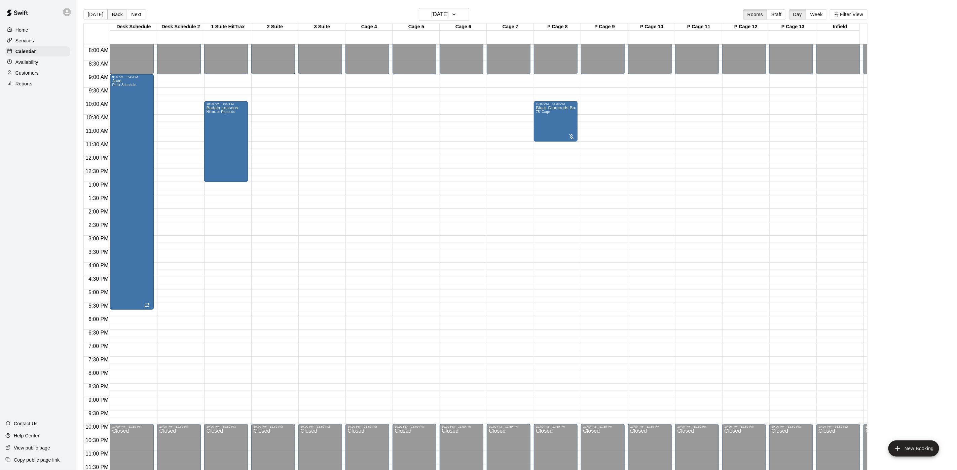
click at [115, 13] on button "Back" at bounding box center [117, 14] width 20 height 10
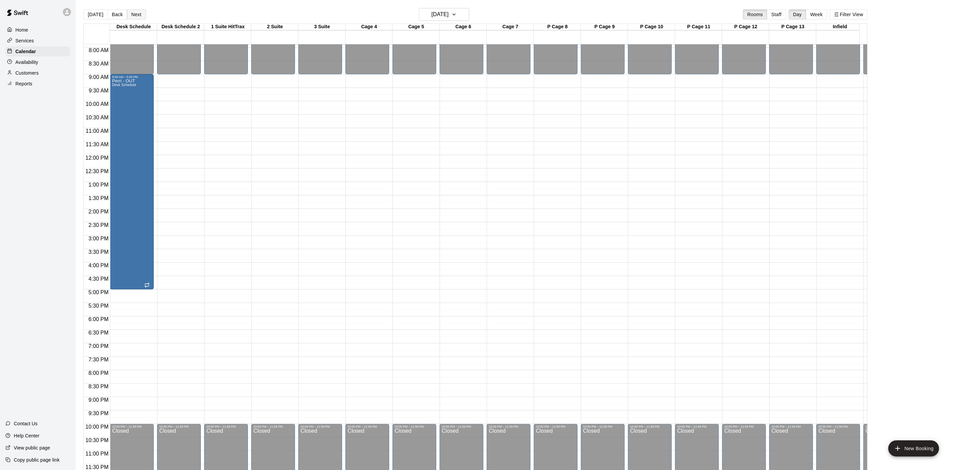
click at [129, 15] on button "Next" at bounding box center [136, 14] width 19 height 10
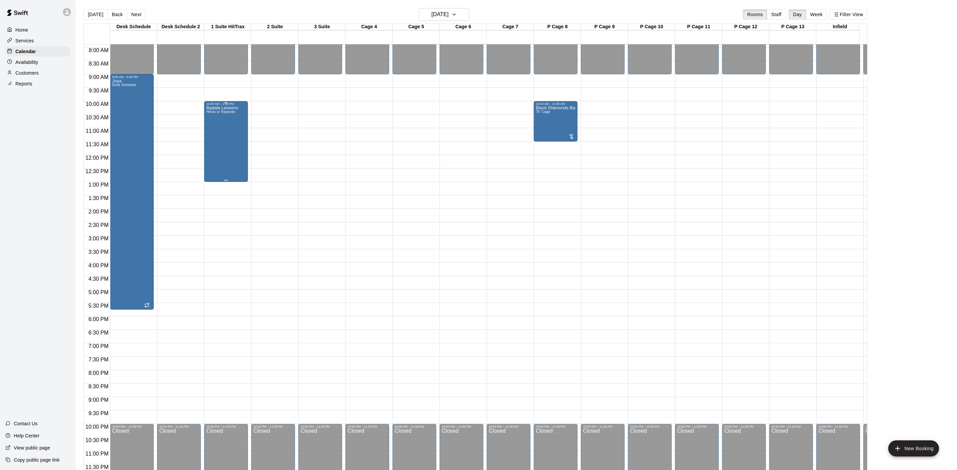
click at [241, 108] on div "Badala Lessons Hitrax or Rapsodo" at bounding box center [226, 341] width 40 height 470
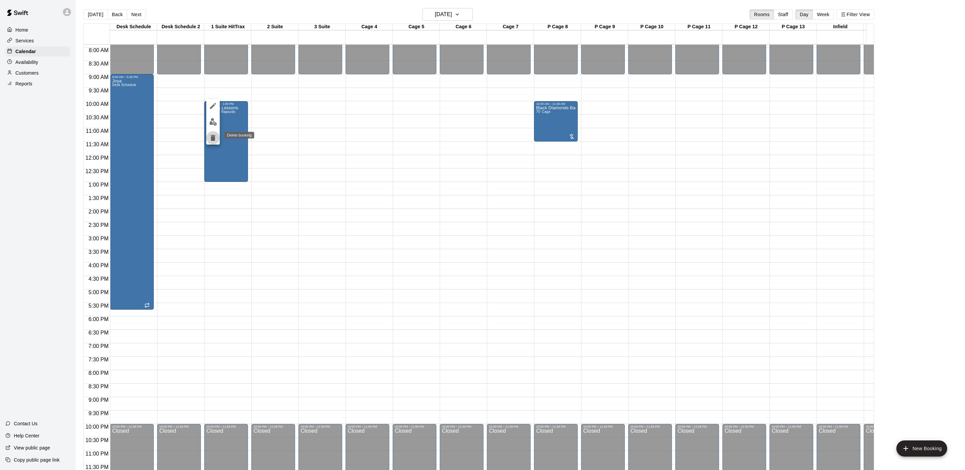
click at [212, 137] on icon "delete" at bounding box center [213, 138] width 5 height 6
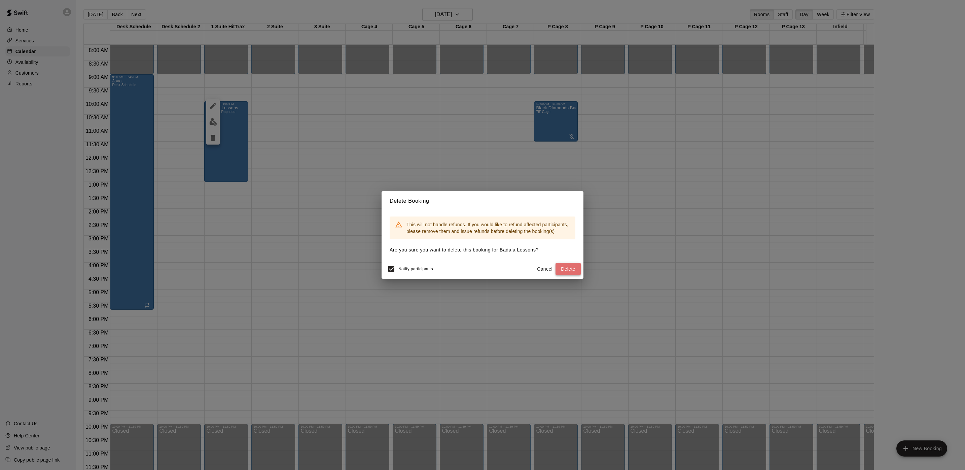
click at [561, 270] on button "Delete" at bounding box center [568, 269] width 25 height 12
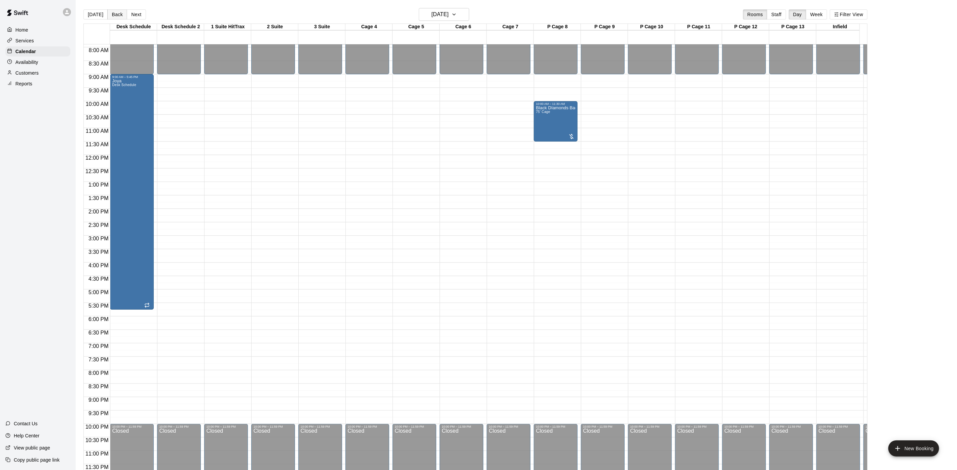
click at [107, 14] on button "Back" at bounding box center [117, 14] width 20 height 10
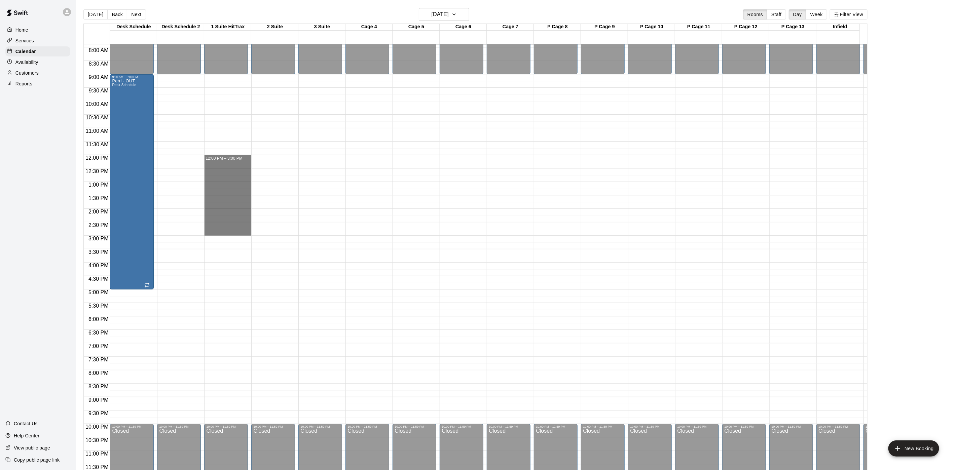
drag, startPoint x: 231, startPoint y: 149, endPoint x: 242, endPoint y: 224, distance: 75.6
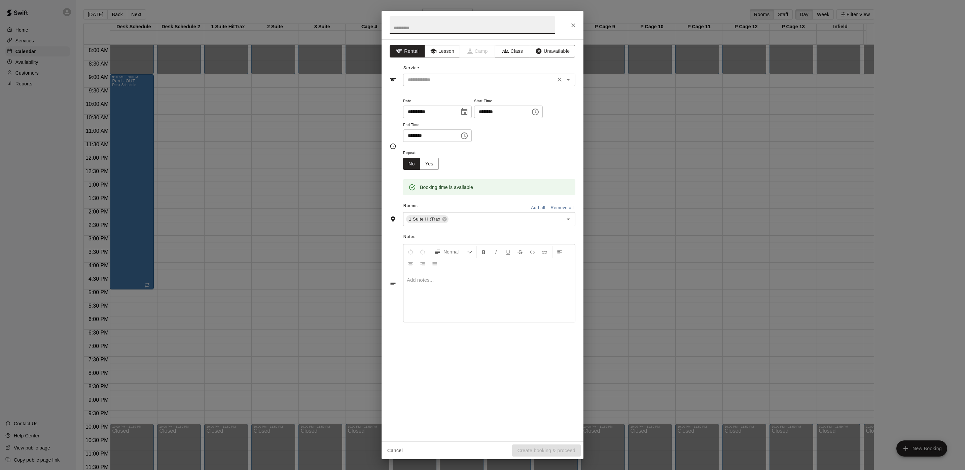
click at [426, 81] on input "text" at bounding box center [479, 80] width 148 height 8
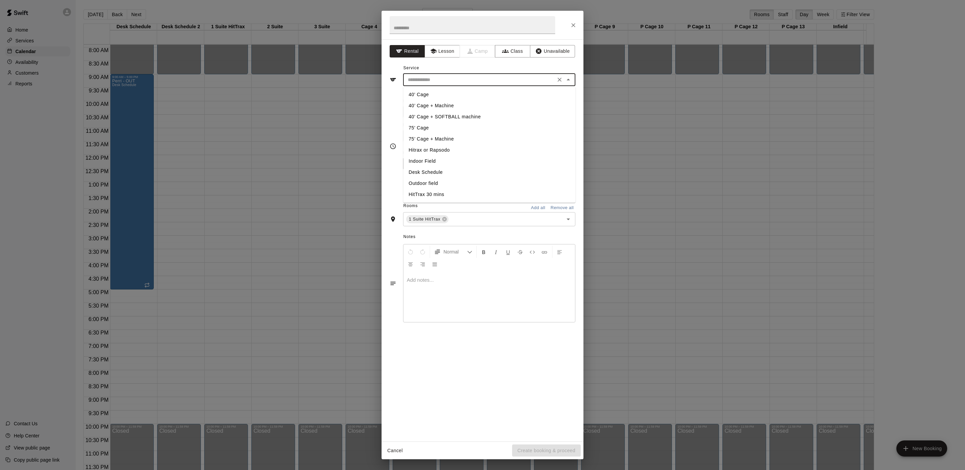
click at [437, 137] on li "75’ Cage + Machine" at bounding box center [490, 139] width 172 height 11
type input "**********"
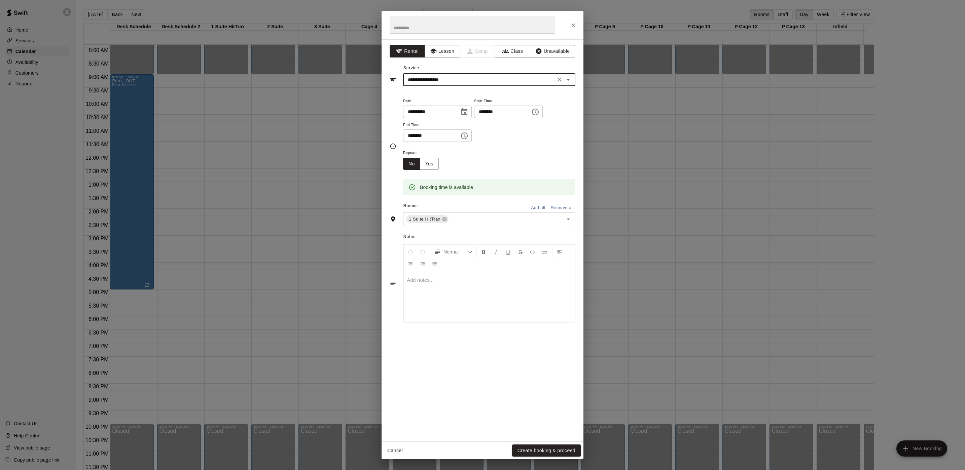
click at [441, 25] on input "text" at bounding box center [473, 25] width 166 height 18
type input "**********"
click at [565, 453] on button "Create booking & proceed" at bounding box center [546, 451] width 69 height 12
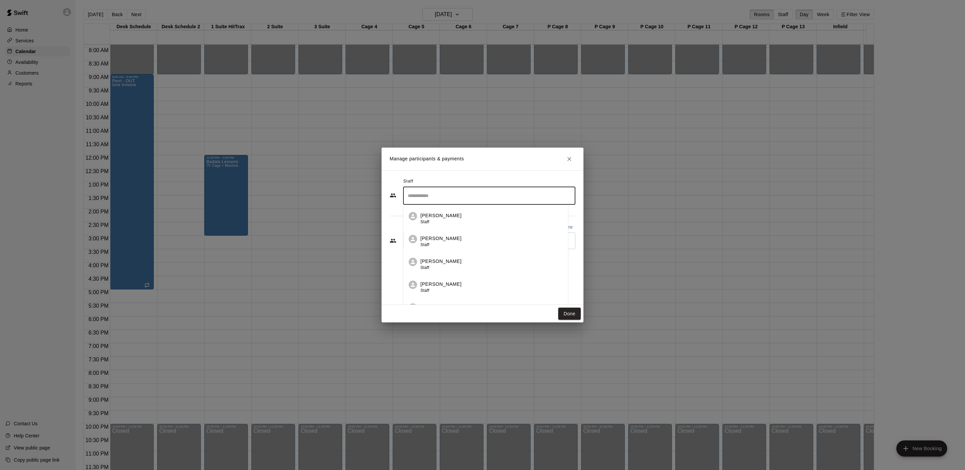
click at [542, 196] on input "Search staff" at bounding box center [489, 196] width 166 height 12
click at [510, 223] on div "[PERSON_NAME] Staff" at bounding box center [495, 218] width 142 height 13
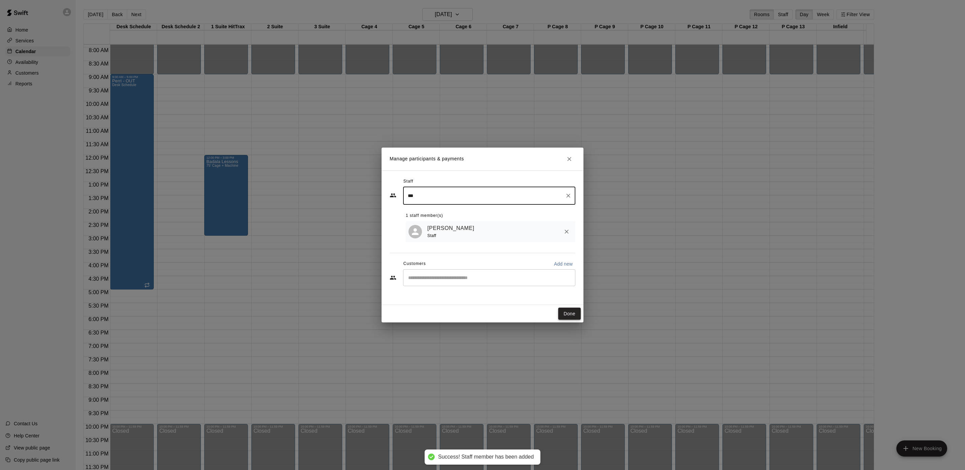
type input "***"
click at [568, 316] on button "Done" at bounding box center [569, 314] width 23 height 12
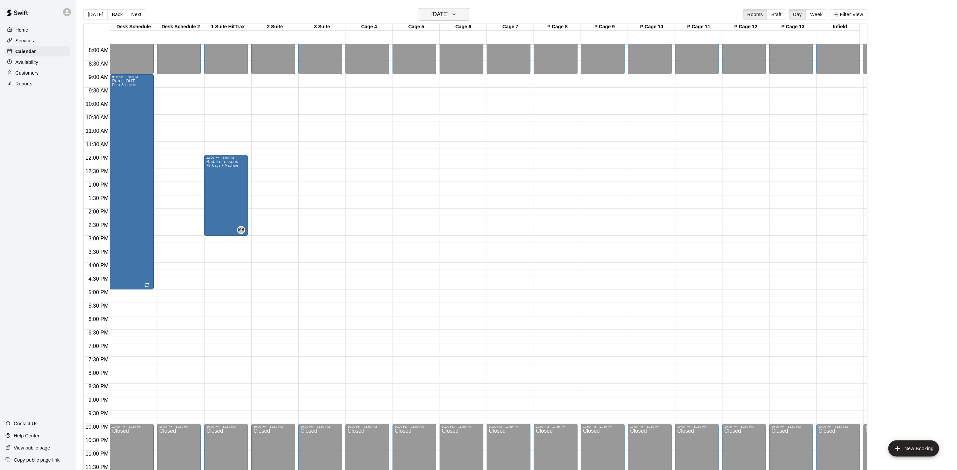
click at [449, 19] on h6 "[DATE]" at bounding box center [440, 14] width 17 height 9
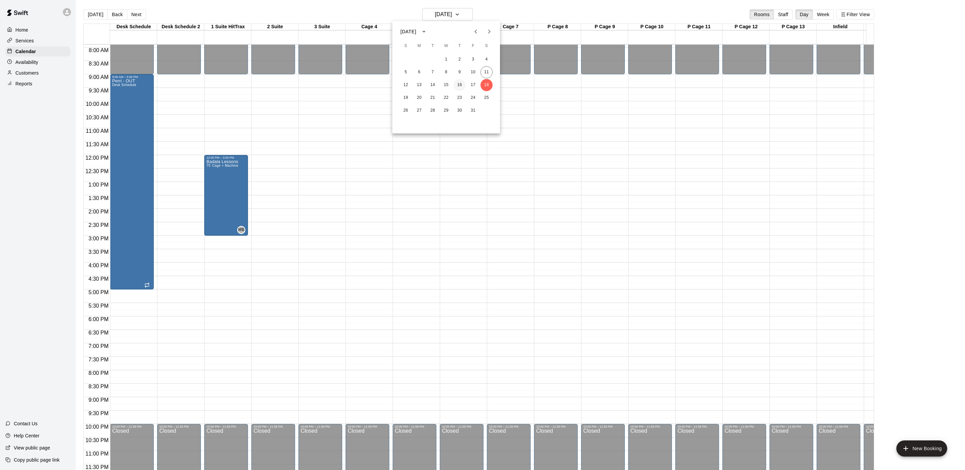
click at [459, 85] on button "16" at bounding box center [460, 85] width 12 height 12
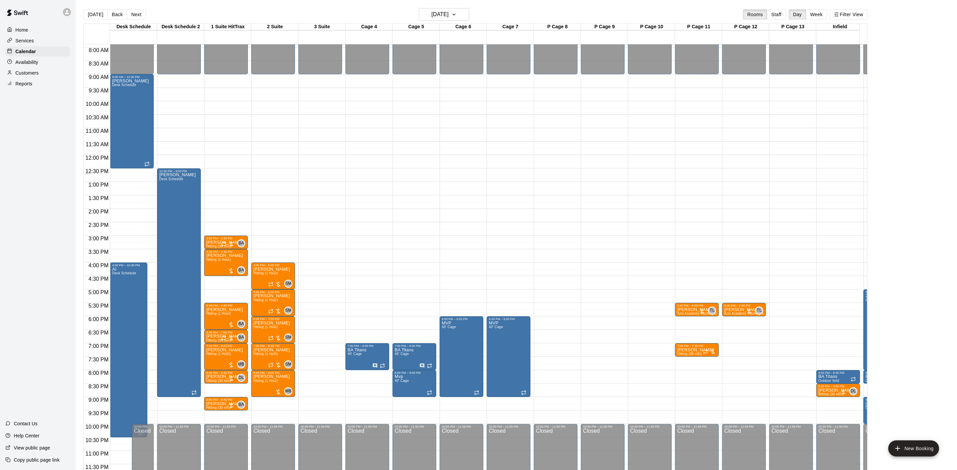
click at [429, 6] on main "[DATE] Back [DATE][DATE] Rooms Staff Day Week Filter View Desk Schedule 16 Thu …" at bounding box center [517, 240] width 882 height 481
click at [432, 19] on h6 "[DATE]" at bounding box center [440, 14] width 17 height 9
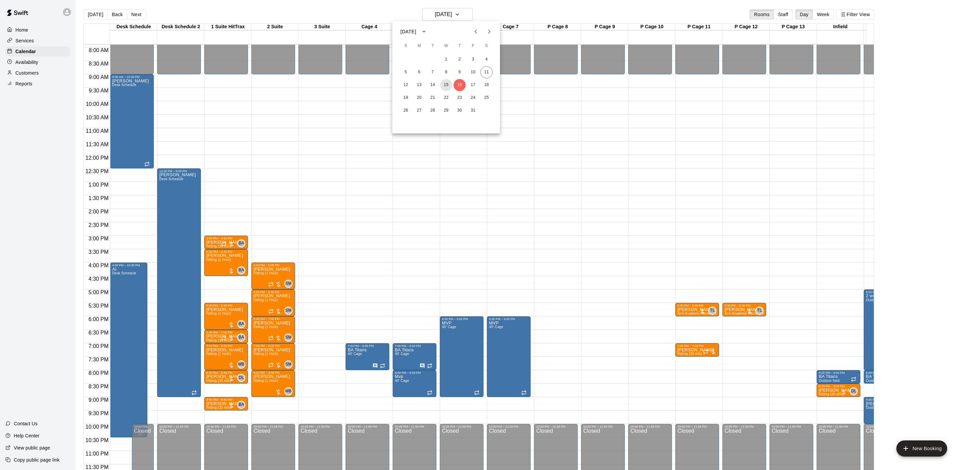
drag, startPoint x: 450, startPoint y: 86, endPoint x: 522, endPoint y: 112, distance: 76.7
click at [450, 86] on button "15" at bounding box center [446, 85] width 12 height 12
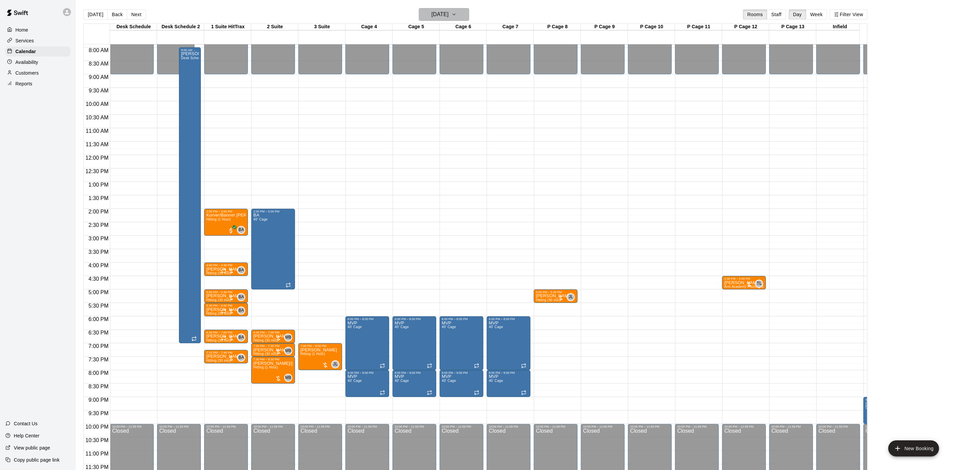
click at [446, 17] on h6 "[DATE]" at bounding box center [440, 14] width 17 height 9
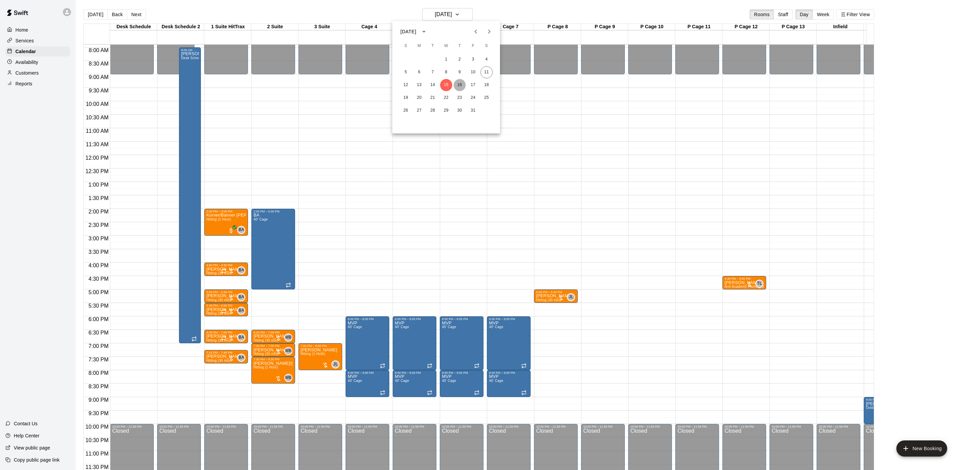
click at [463, 87] on button "16" at bounding box center [460, 85] width 12 height 12
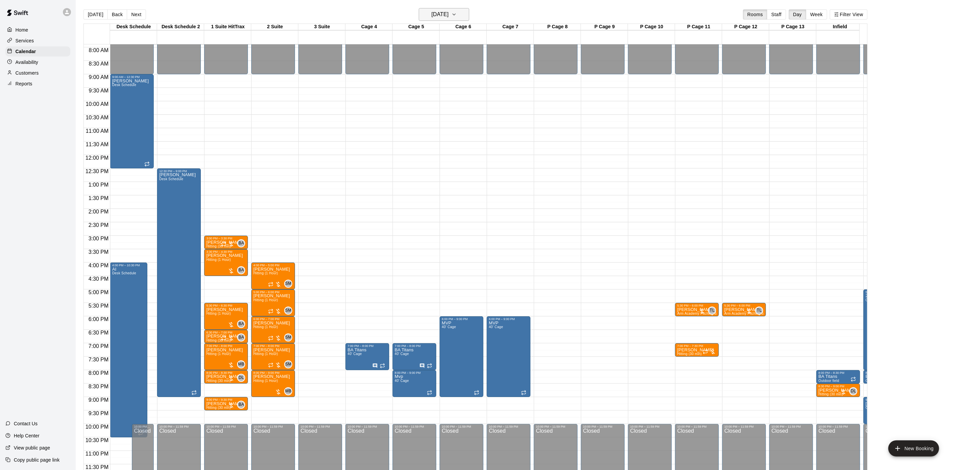
click at [449, 19] on h6 "[DATE]" at bounding box center [440, 14] width 17 height 9
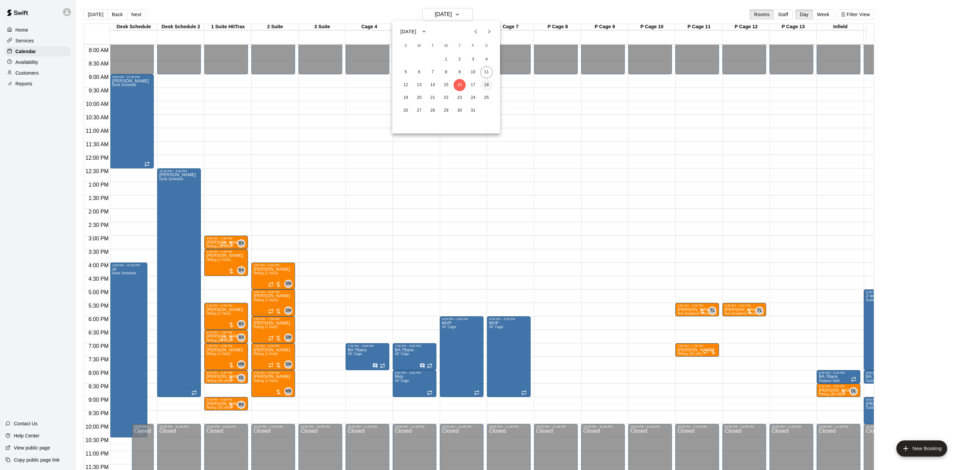
click at [488, 83] on button "18" at bounding box center [487, 85] width 12 height 12
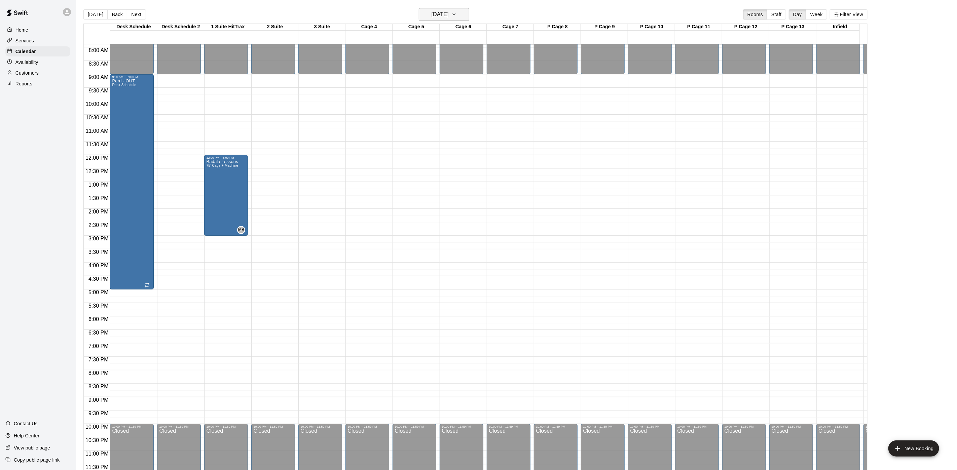
click at [436, 19] on h6 "[DATE]" at bounding box center [440, 14] width 17 height 9
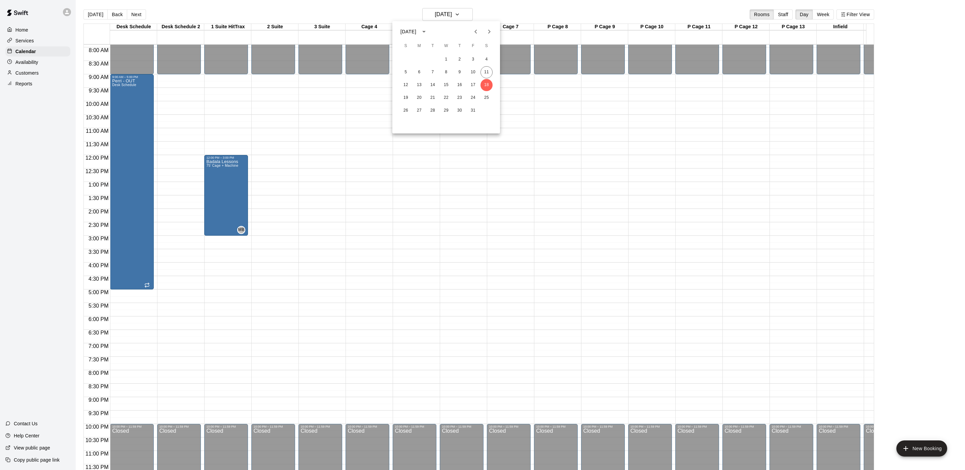
click at [459, 10] on div at bounding box center [482, 235] width 965 height 470
